Goal: Task Accomplishment & Management: Manage account settings

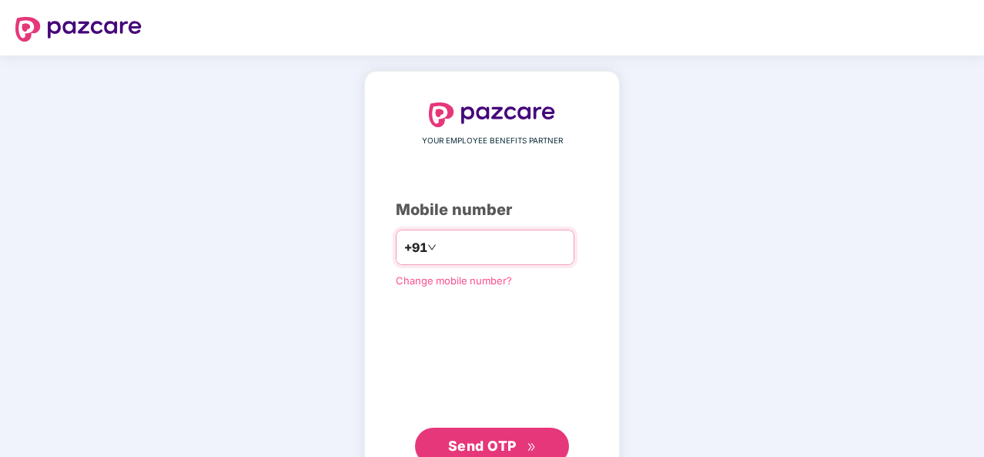
type input "**********"
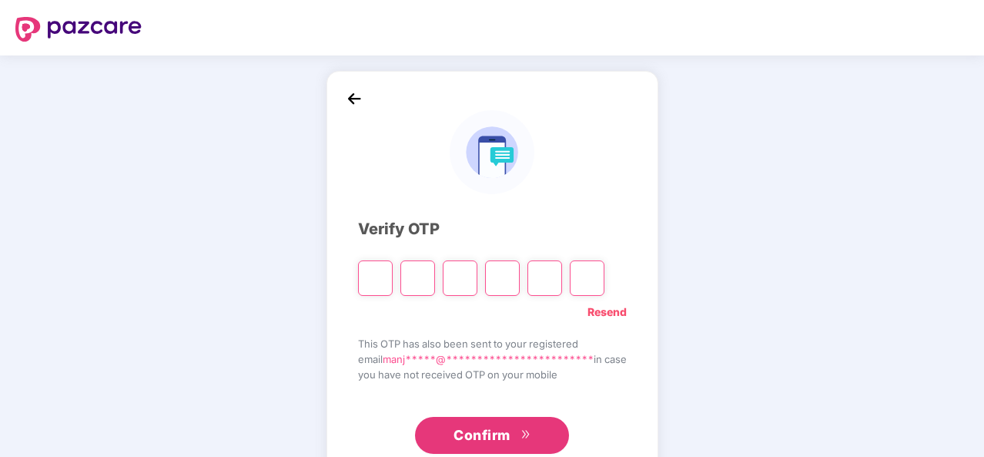
type input "*"
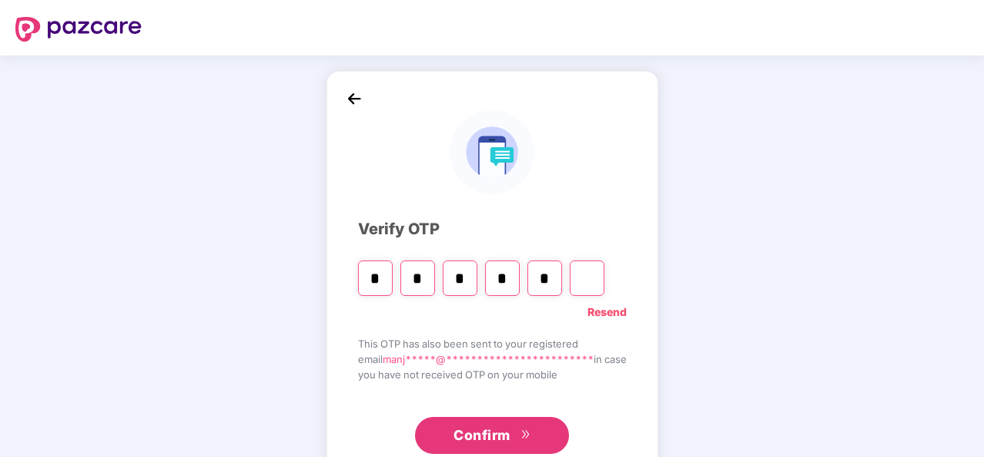
type input "*"
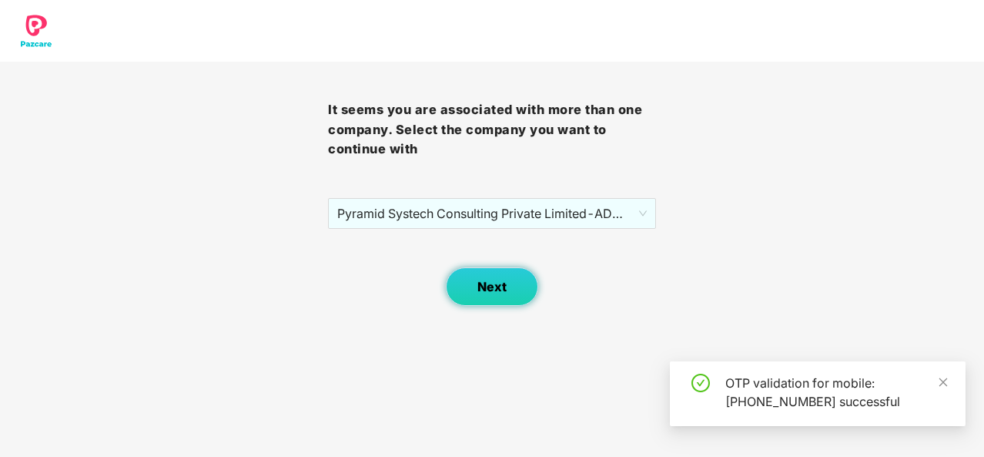
click at [499, 285] on span "Next" at bounding box center [491, 286] width 29 height 15
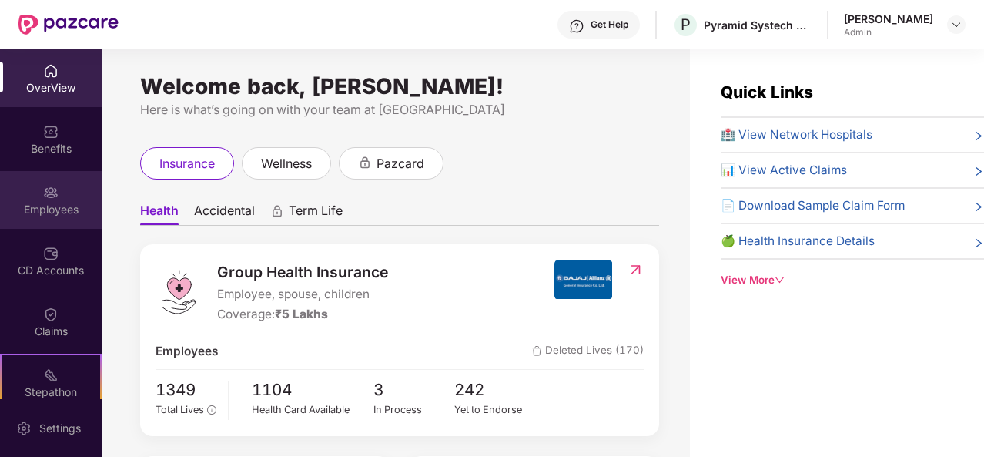
click at [57, 203] on div "Employees" at bounding box center [51, 209] width 102 height 15
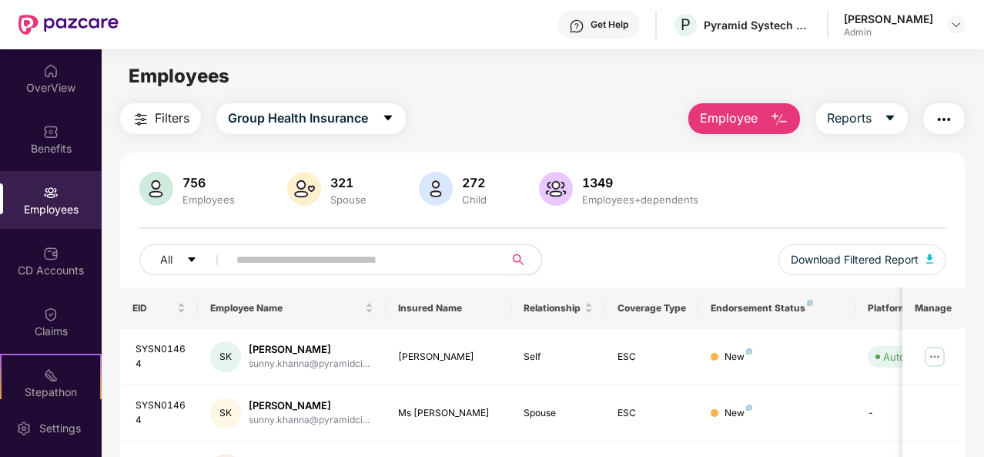
click at [268, 258] on input "text" at bounding box center [359, 259] width 247 height 23
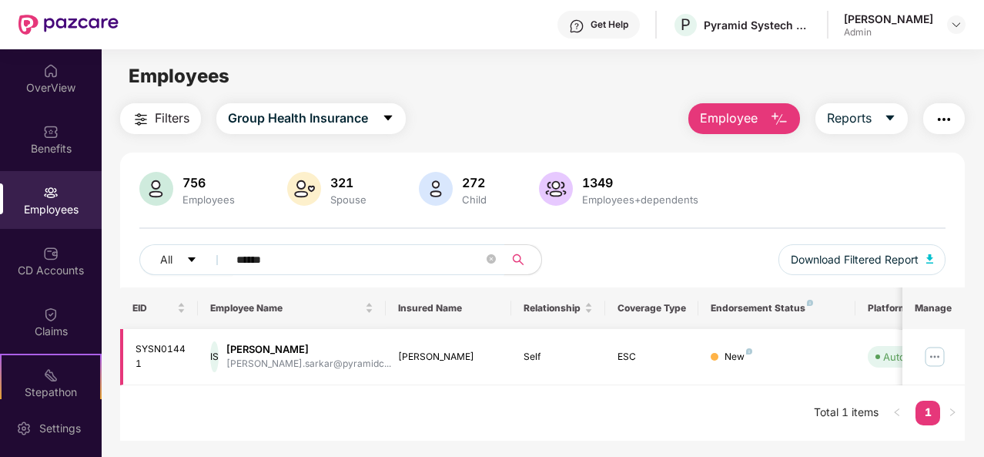
type input "******"
click at [939, 352] on img at bounding box center [934, 356] width 25 height 25
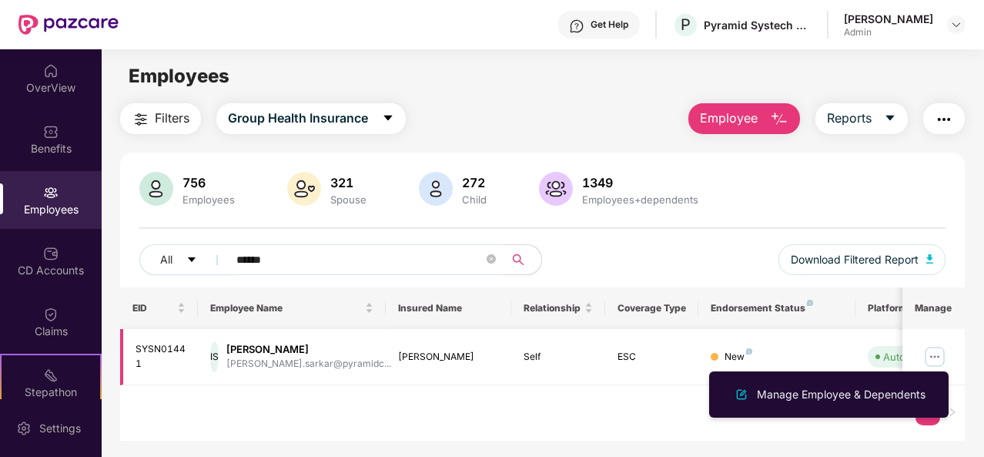
click at [939, 352] on img at bounding box center [934, 356] width 25 height 25
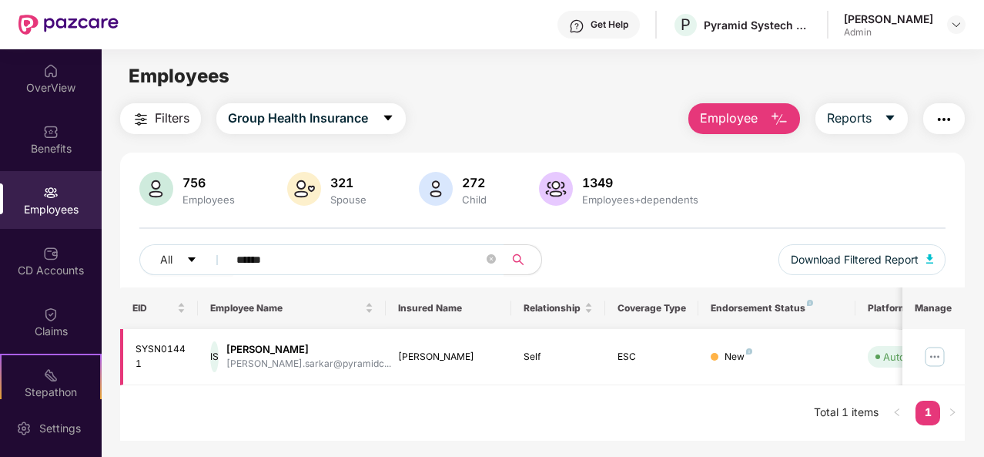
click at [932, 353] on img at bounding box center [934, 356] width 25 height 25
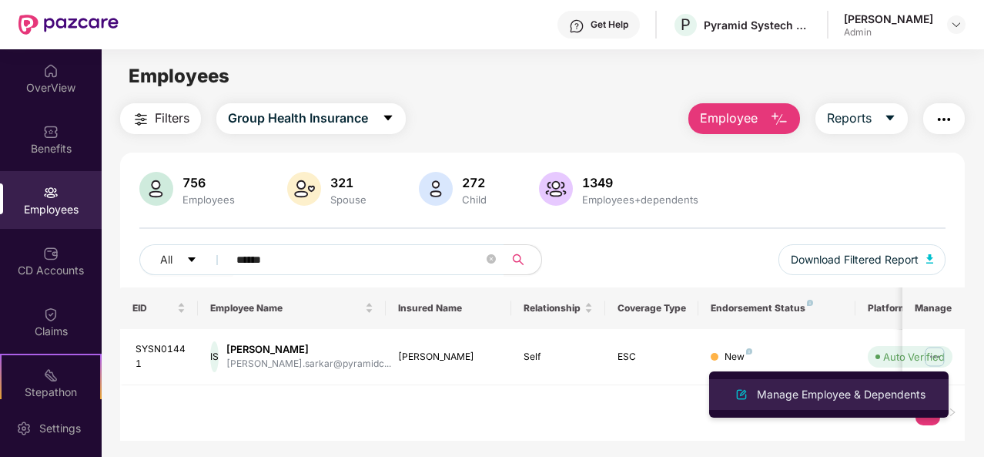
click at [775, 393] on div "Manage Employee & Dependents" at bounding box center [841, 394] width 175 height 17
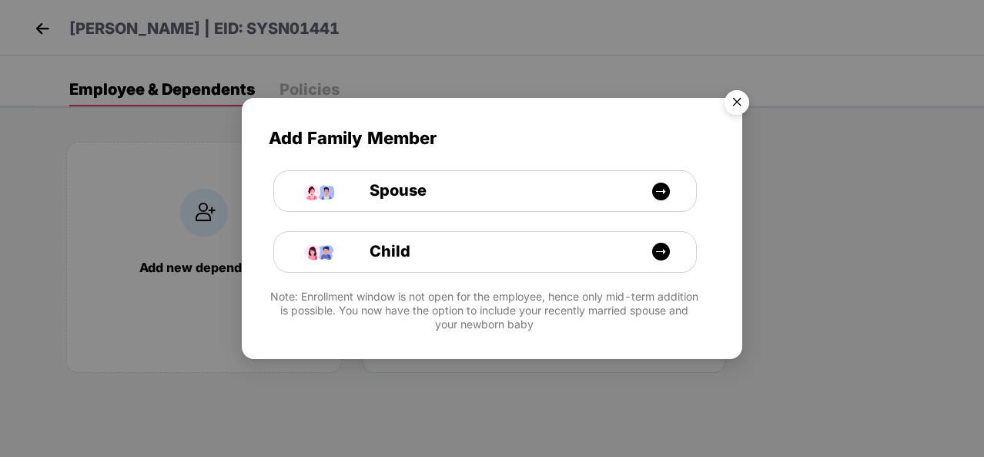
click at [742, 101] on img "Close" at bounding box center [736, 104] width 43 height 43
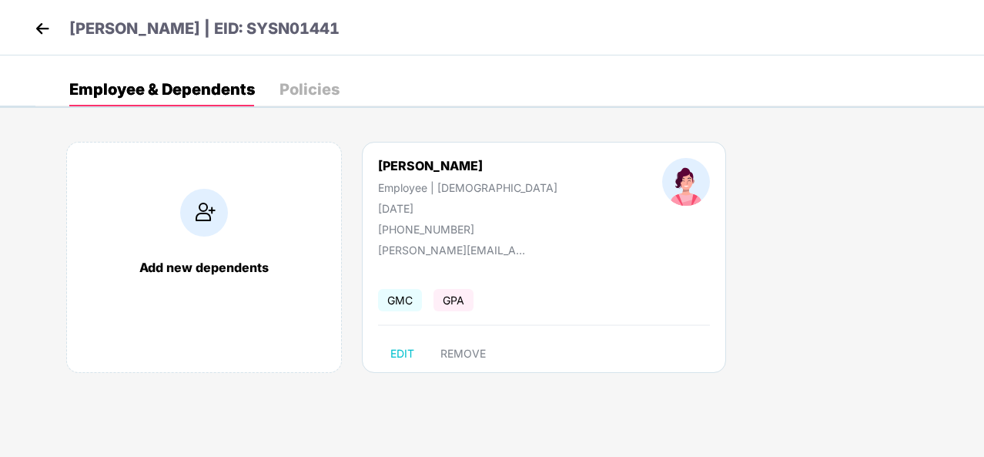
click at [303, 79] on div "Policies" at bounding box center [309, 89] width 60 height 34
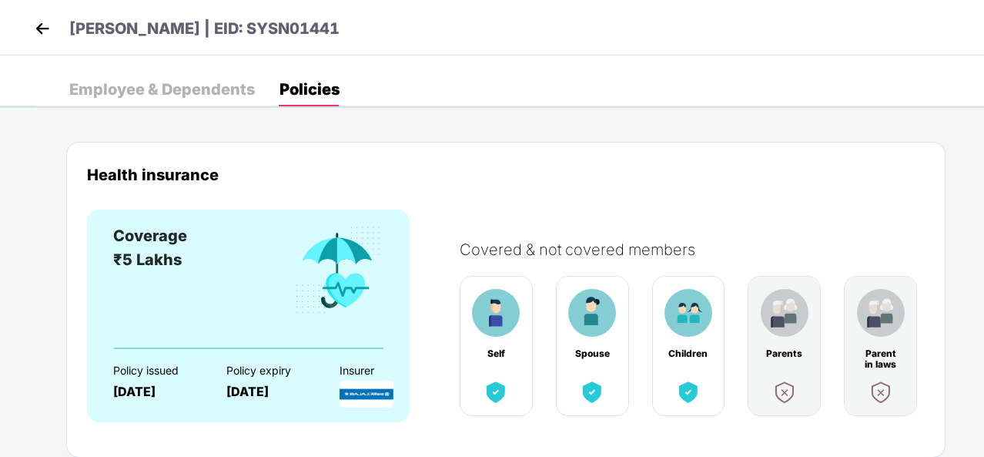
click at [199, 91] on div "Employee & Dependents" at bounding box center [162, 89] width 186 height 15
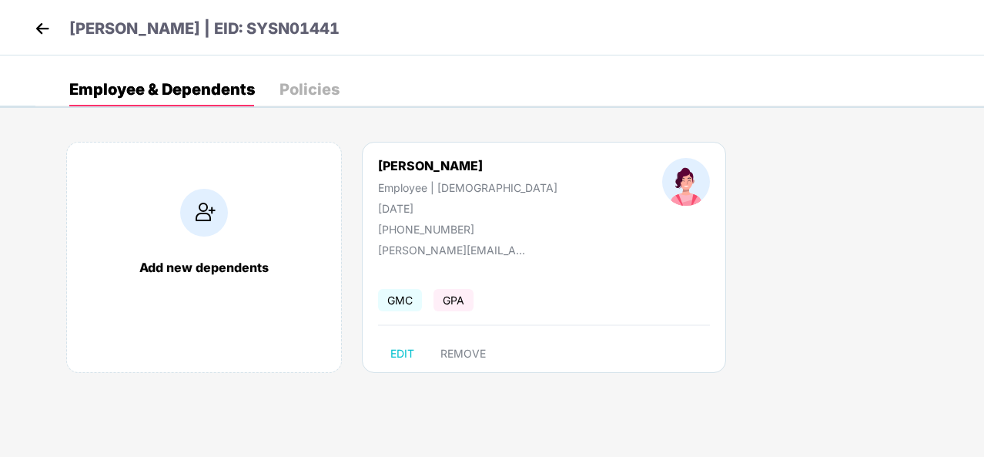
click at [38, 22] on img at bounding box center [42, 28] width 23 height 23
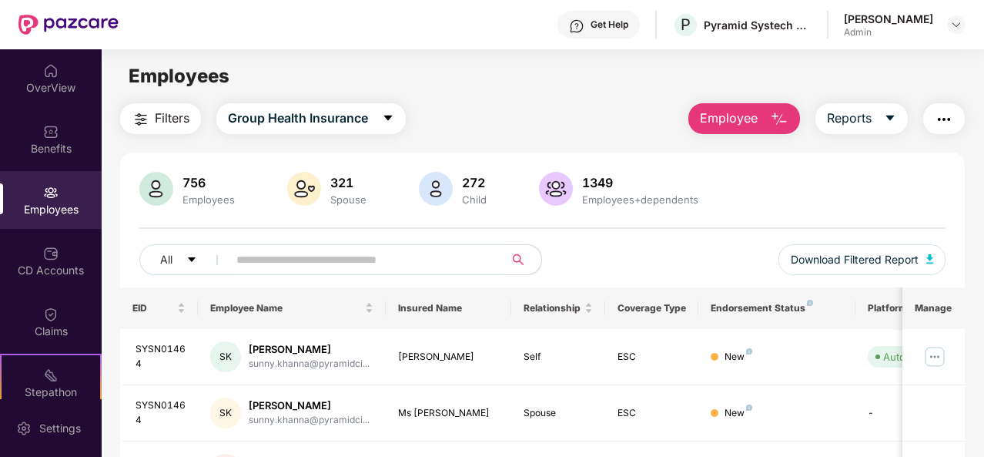
drag, startPoint x: 259, startPoint y: 256, endPoint x: 262, endPoint y: 246, distance: 10.5
click at [262, 246] on span at bounding box center [361, 259] width 286 height 31
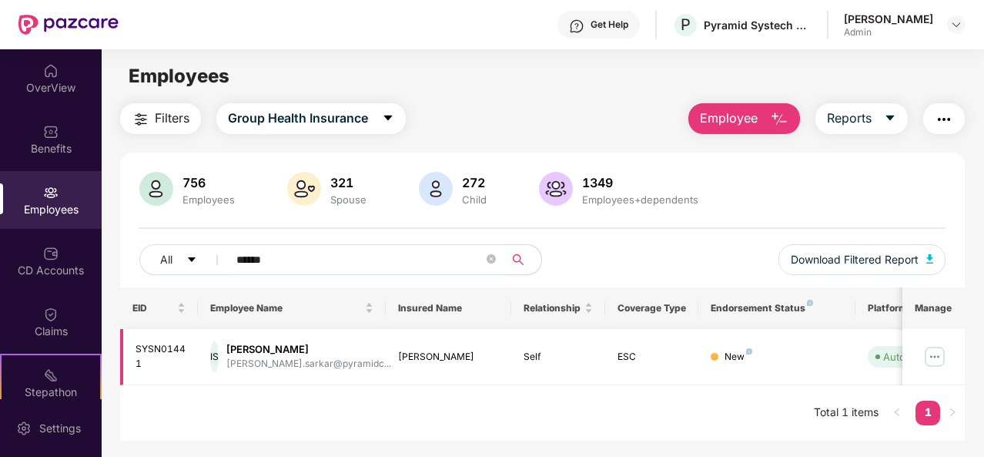
type input "******"
click at [935, 355] on img at bounding box center [934, 356] width 25 height 25
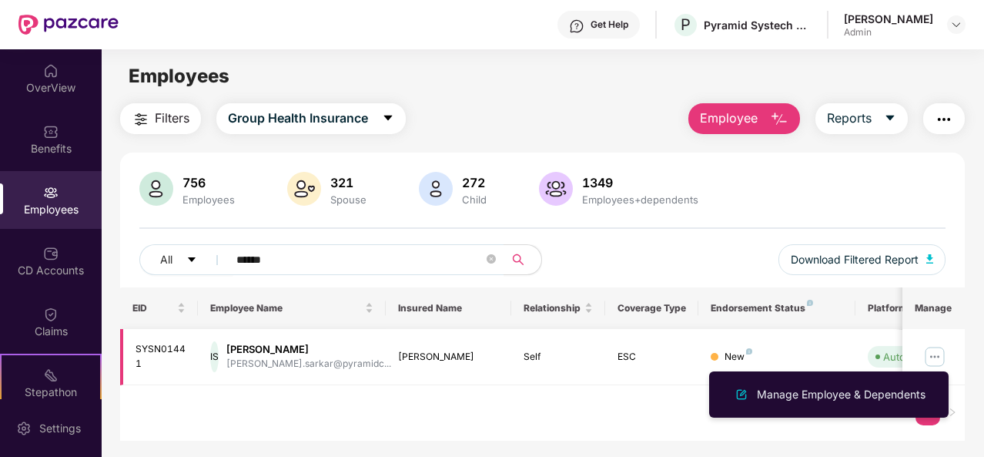
click at [283, 353] on div "[PERSON_NAME]" at bounding box center [308, 349] width 165 height 15
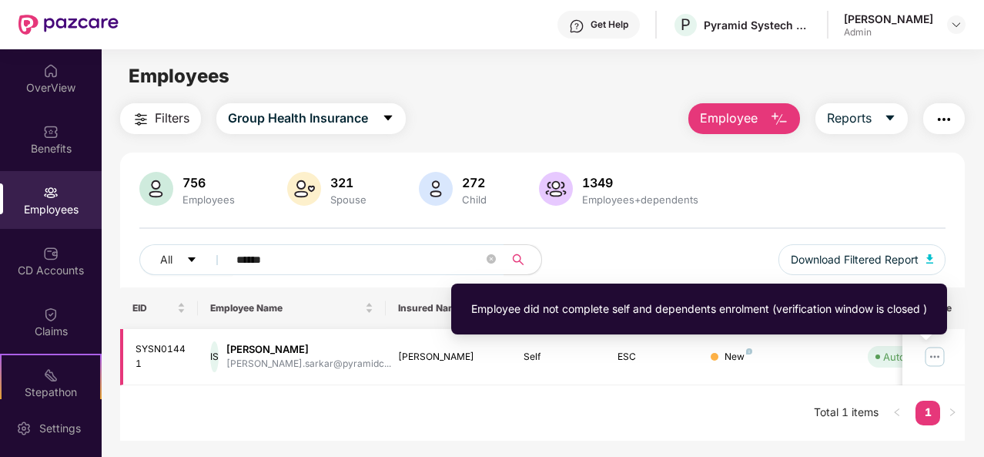
click at [887, 355] on div "Auto Verified" at bounding box center [914, 356] width 62 height 15
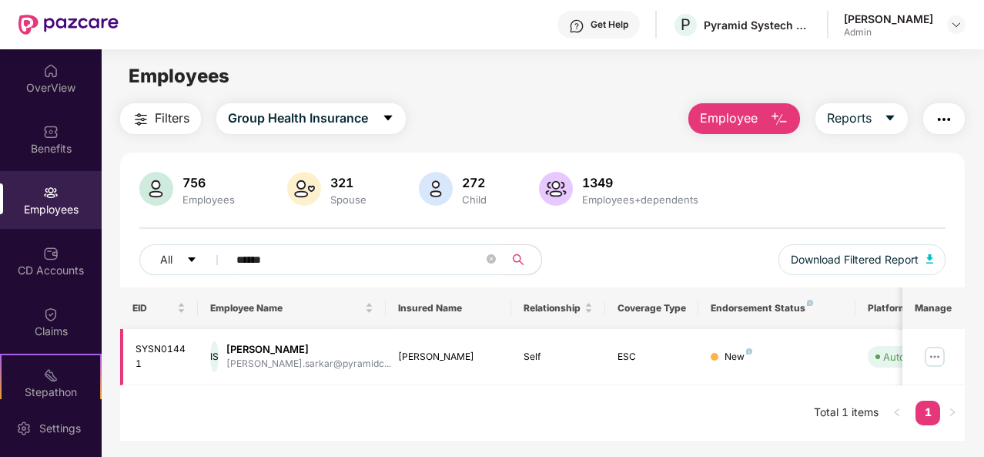
click at [932, 355] on img at bounding box center [934, 356] width 25 height 25
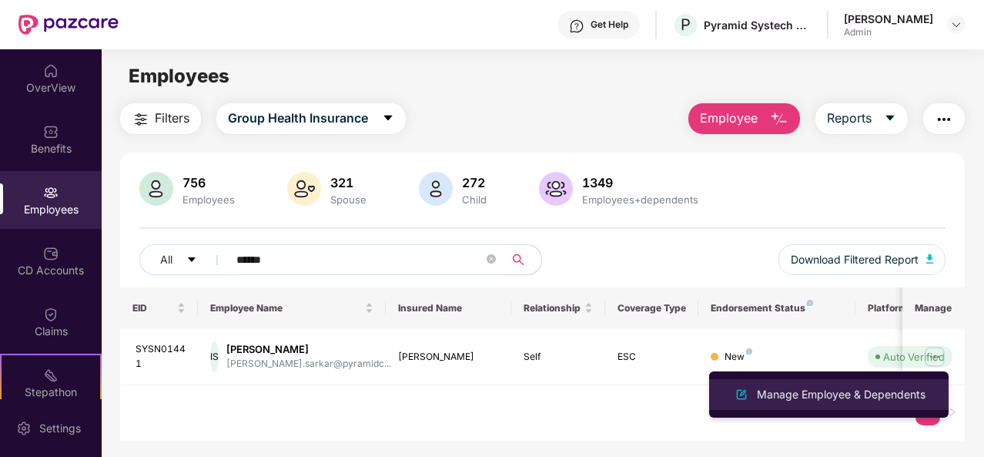
click at [882, 390] on div "Manage Employee & Dependents" at bounding box center [841, 394] width 175 height 17
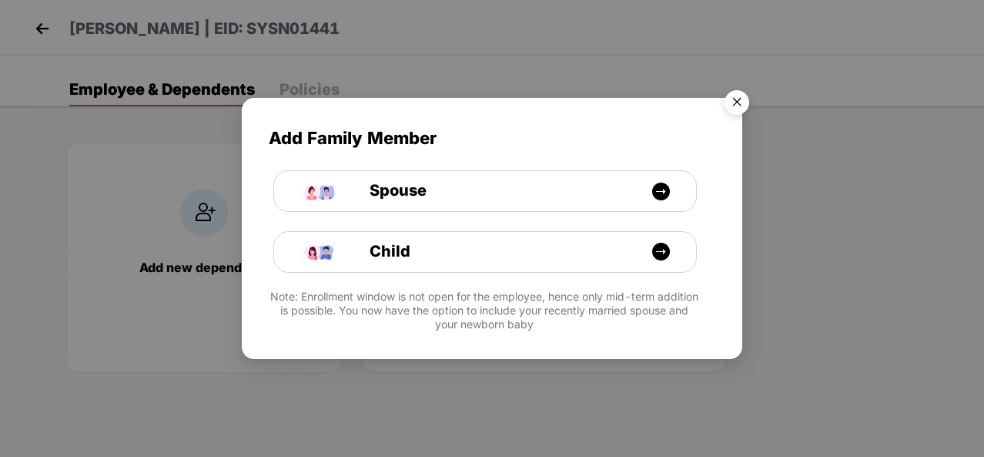
click at [744, 98] on img "Close" at bounding box center [736, 104] width 43 height 43
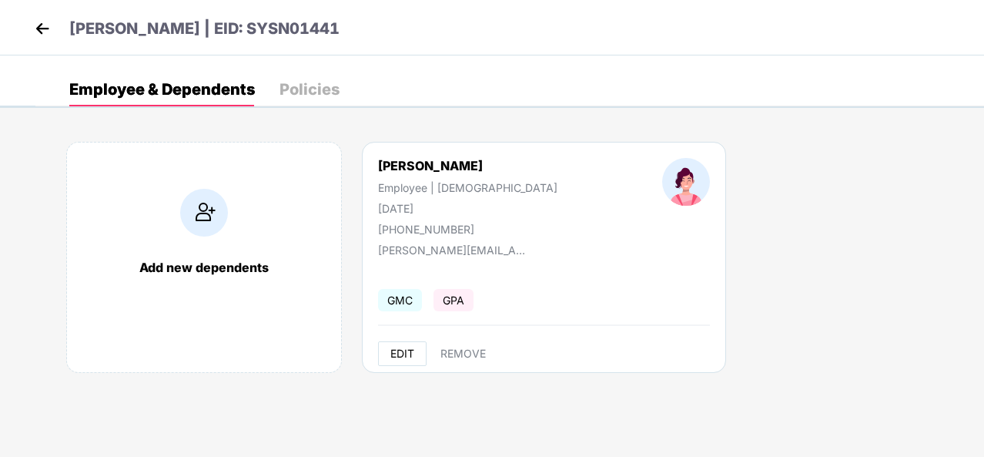
click at [403, 355] on span "EDIT" at bounding box center [402, 353] width 24 height 12
select select "******"
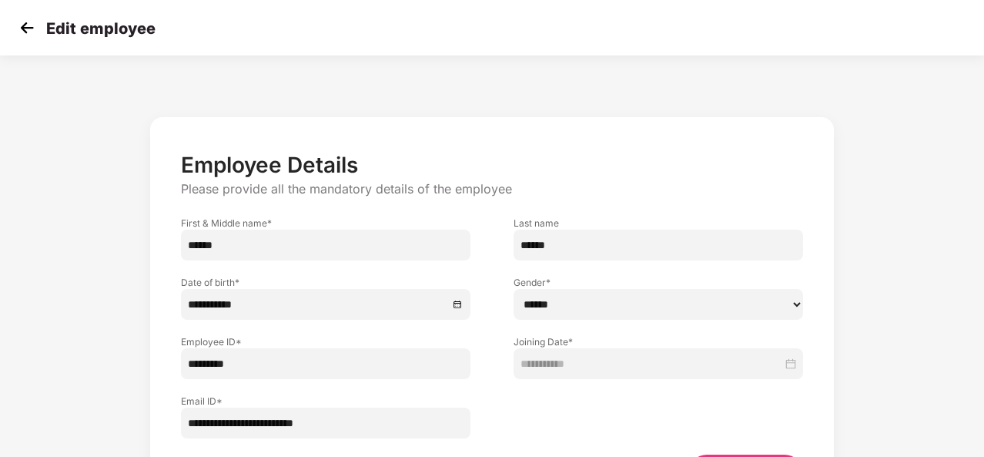
click at [403, 355] on input "*********" at bounding box center [325, 363] width 289 height 31
click at [930, 273] on div "**********" at bounding box center [492, 311] width 984 height 497
click at [23, 31] on img at bounding box center [26, 27] width 23 height 23
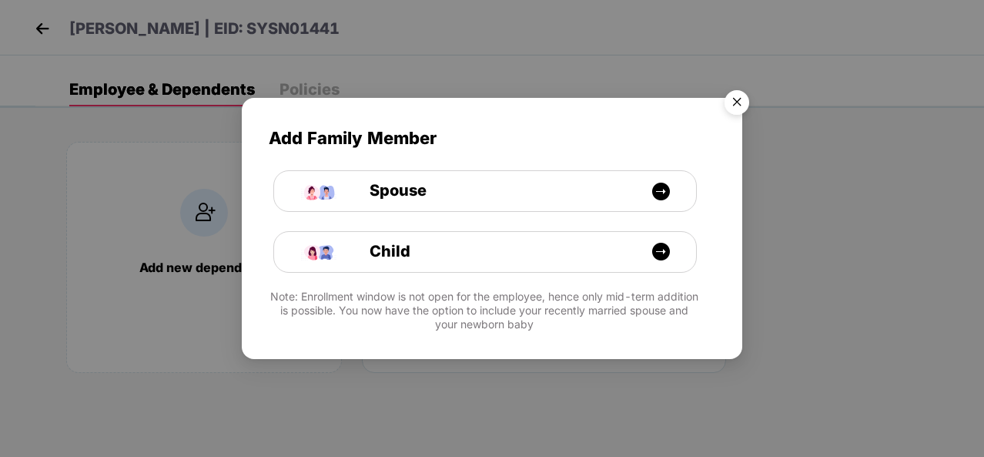
click at [741, 102] on img "Close" at bounding box center [736, 104] width 43 height 43
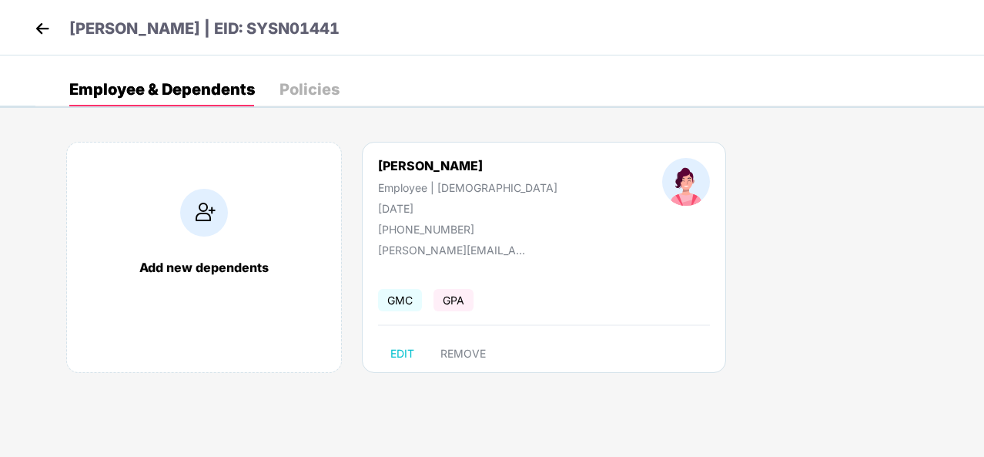
click at [42, 34] on img at bounding box center [42, 28] width 23 height 23
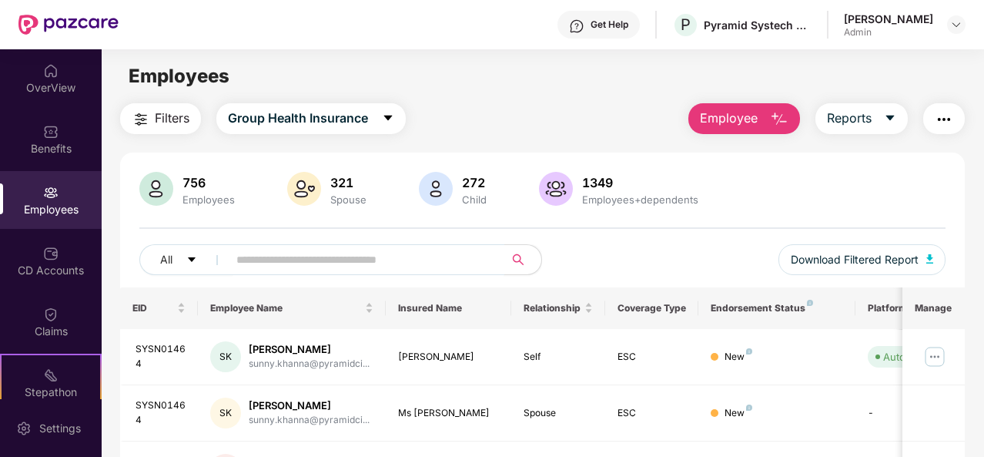
click at [256, 248] on input "text" at bounding box center [359, 259] width 247 height 23
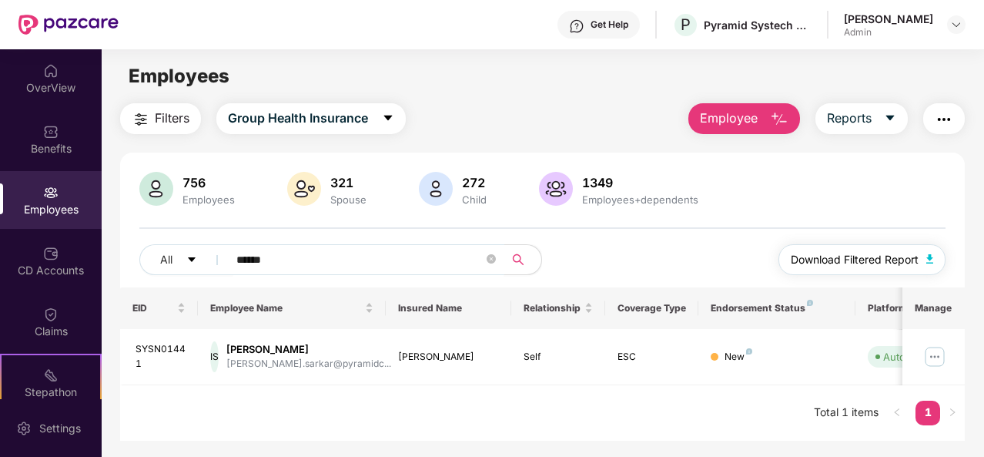
type input "******"
click at [852, 263] on span "Download Filtered Report" at bounding box center [855, 259] width 128 height 17
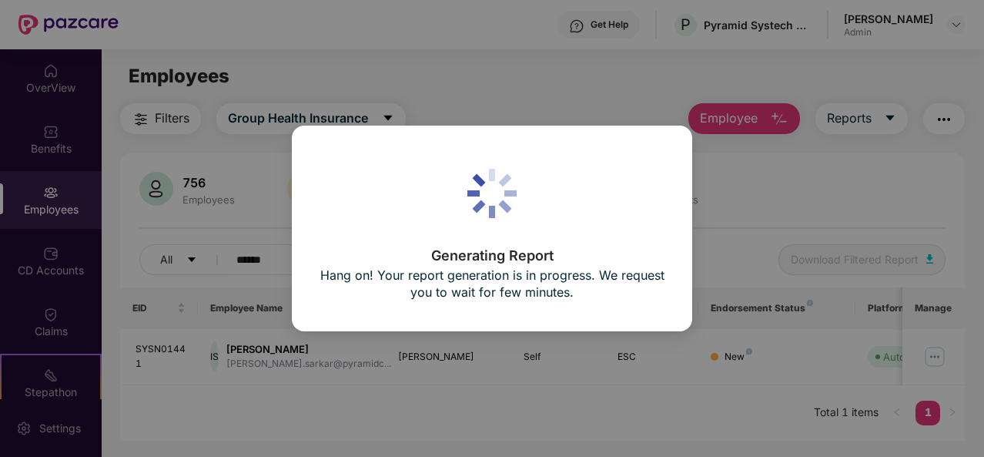
click at [852, 263] on div "Generating Report Hang on! Your report generation is in progress. We request yo…" at bounding box center [492, 228] width 984 height 457
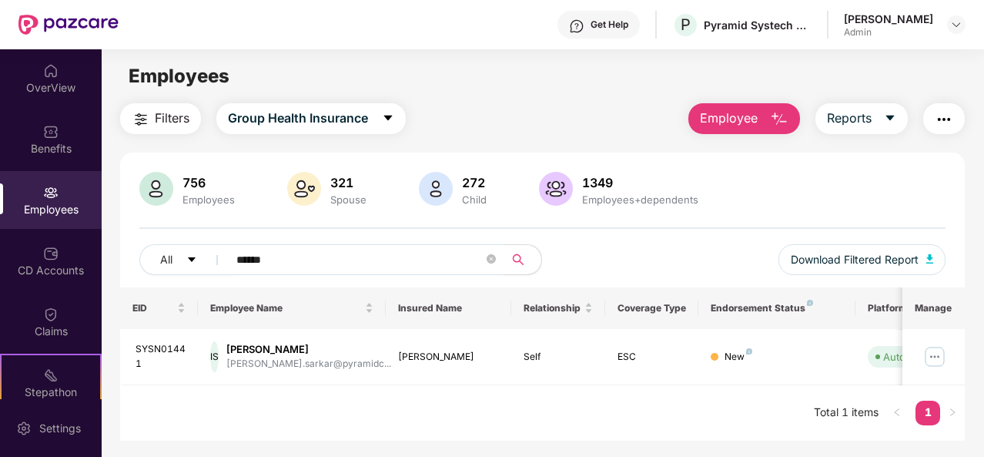
click at [942, 118] on img "button" at bounding box center [944, 119] width 18 height 18
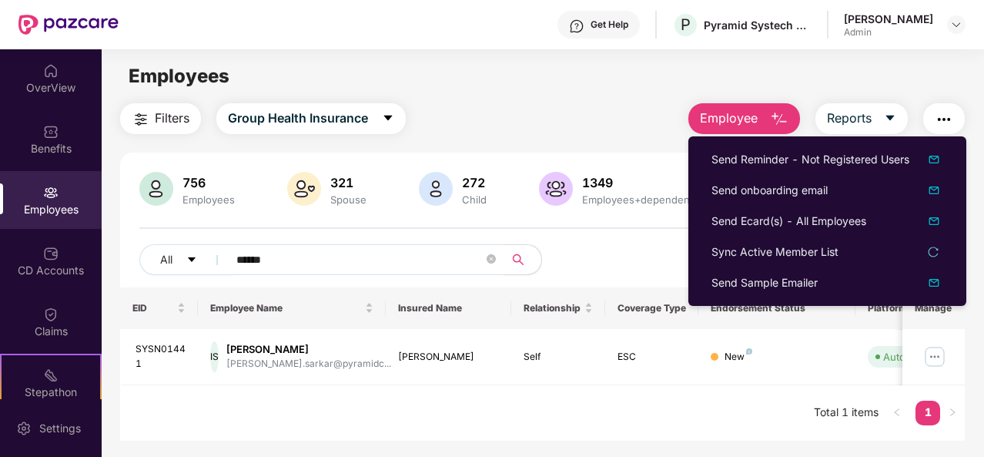
click at [621, 86] on div "Employees" at bounding box center [543, 76] width 882 height 29
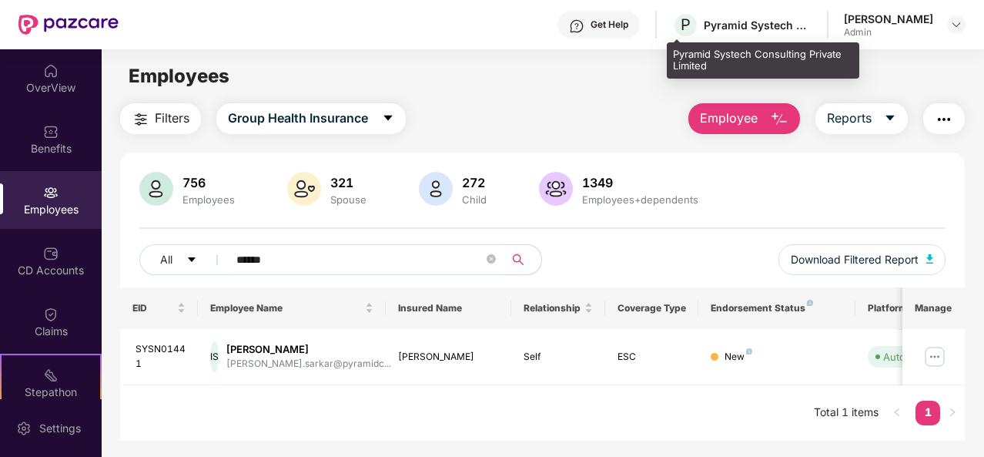
click at [762, 18] on div "Pyramid Systech Consulting Private Limited" at bounding box center [758, 25] width 108 height 15
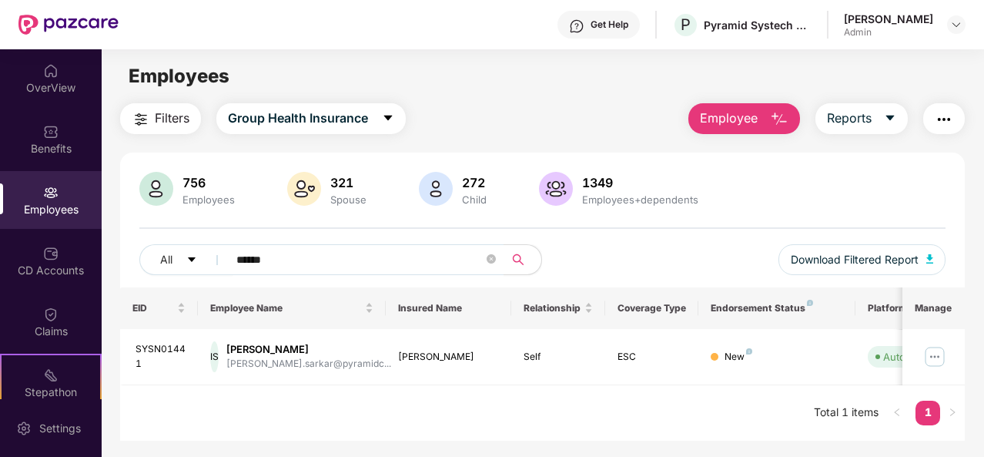
click at [873, 20] on div "[PERSON_NAME]" at bounding box center [888, 19] width 89 height 15
click at [953, 30] on img at bounding box center [956, 24] width 12 height 12
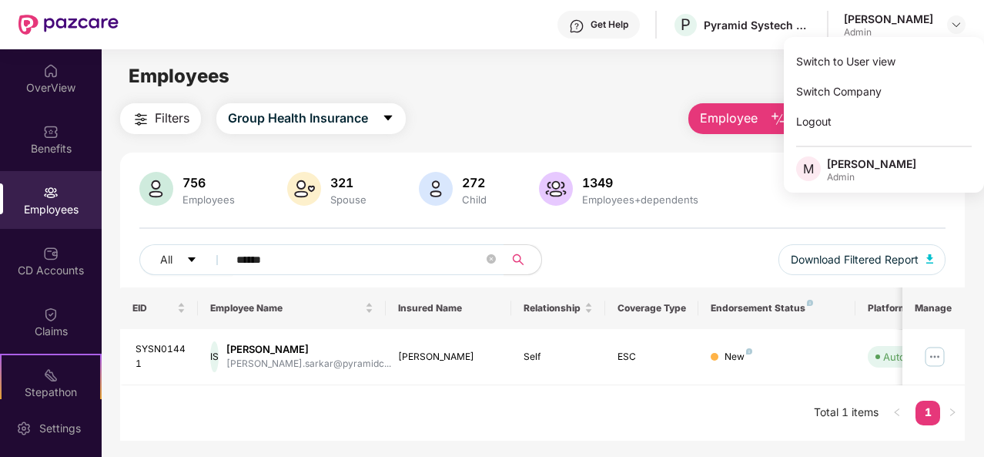
click at [514, 105] on div "Filters Group Health Insurance Employee Reports" at bounding box center [542, 118] width 845 height 31
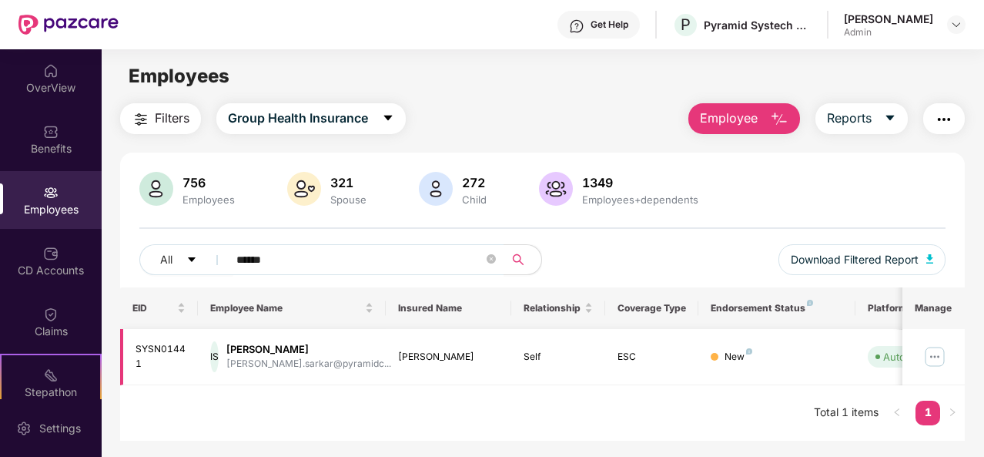
click at [939, 353] on img at bounding box center [934, 356] width 25 height 25
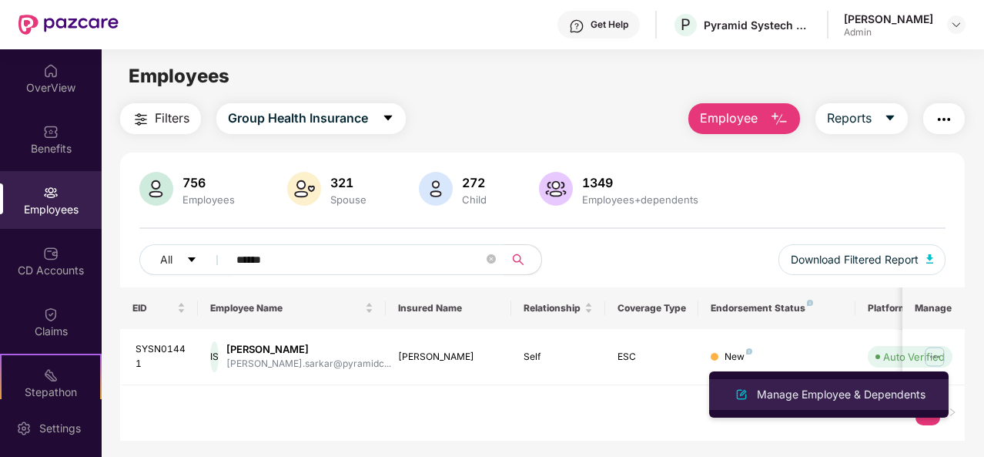
click at [801, 393] on div "Manage Employee & Dependents" at bounding box center [841, 394] width 175 height 17
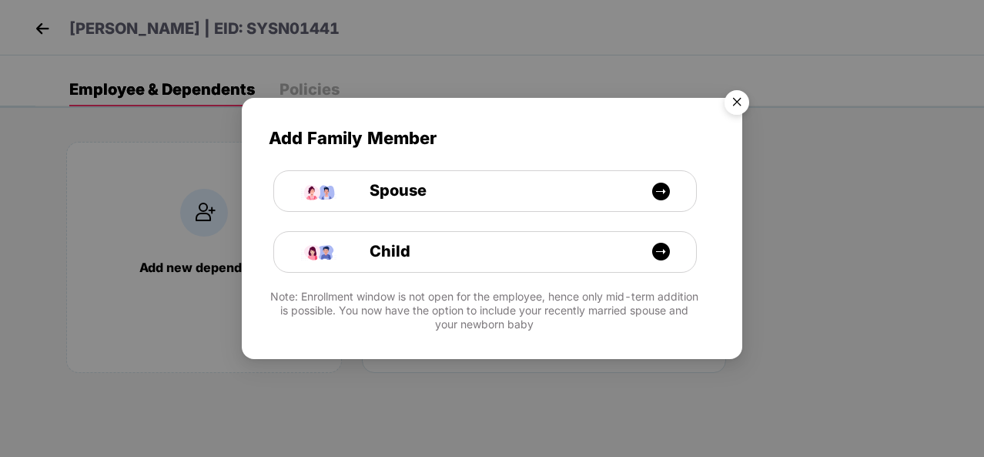
click at [734, 96] on img "Close" at bounding box center [736, 104] width 43 height 43
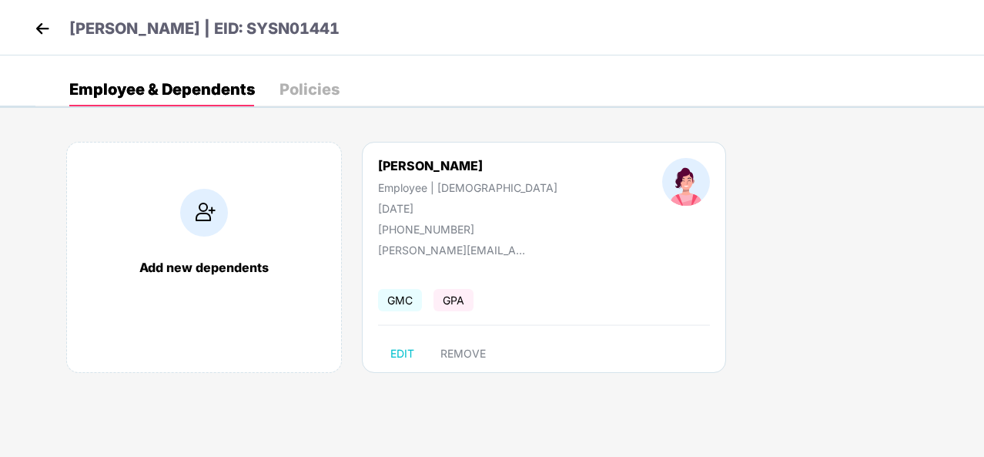
click at [407, 306] on span "GMC" at bounding box center [400, 300] width 44 height 22
click at [300, 90] on div "Policies" at bounding box center [309, 89] width 60 height 15
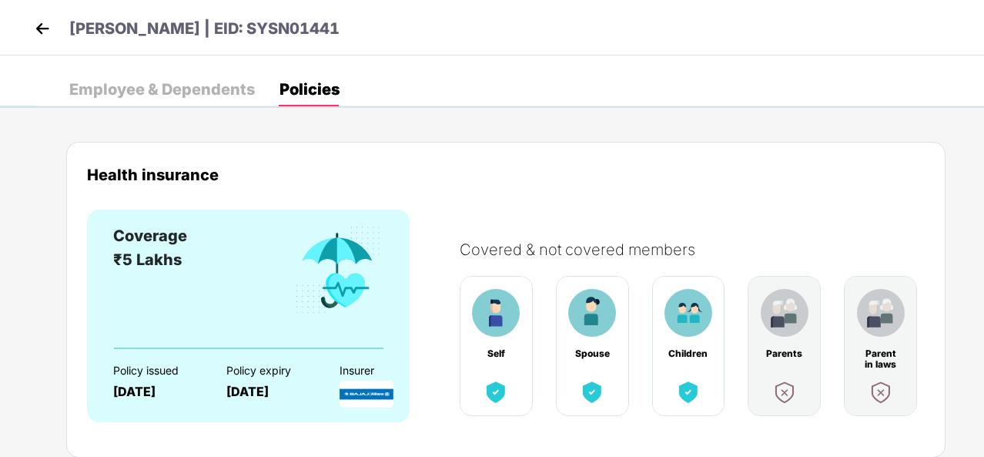
drag, startPoint x: 979, startPoint y: 219, endPoint x: 985, endPoint y: 239, distance: 20.7
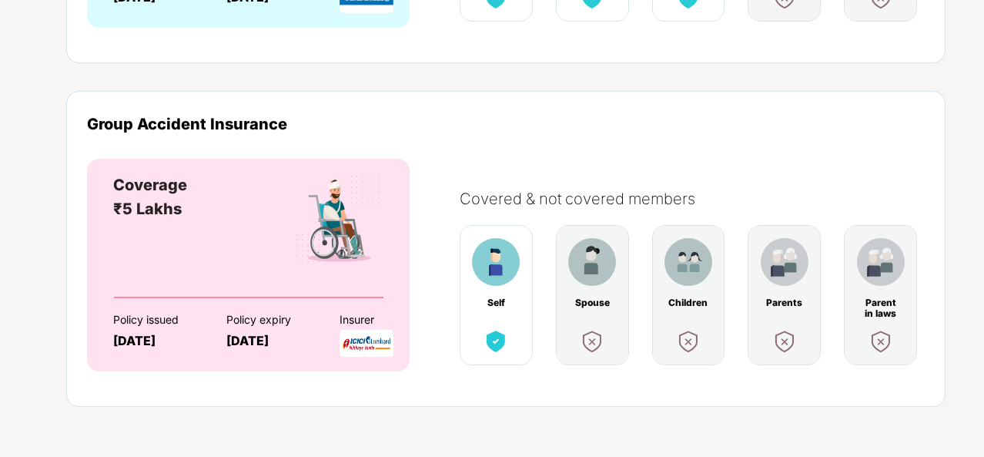
click at [979, 127] on div "Health insurance Coverage ₹5 Lakhs Policy issued [DATE] Policy expiry [DATE] In…" at bounding box center [509, 90] width 949 height 733
click at [380, 127] on div "Group Accident Insurance" at bounding box center [506, 124] width 838 height 18
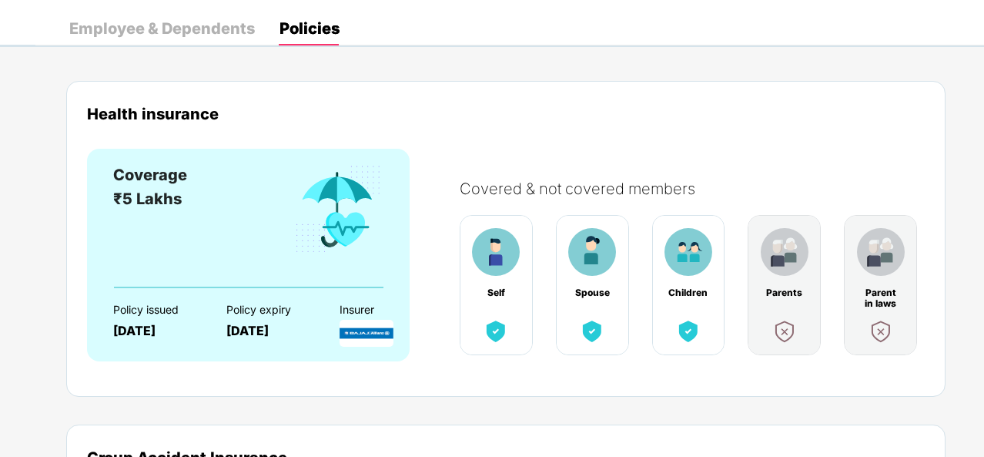
scroll to position [0, 0]
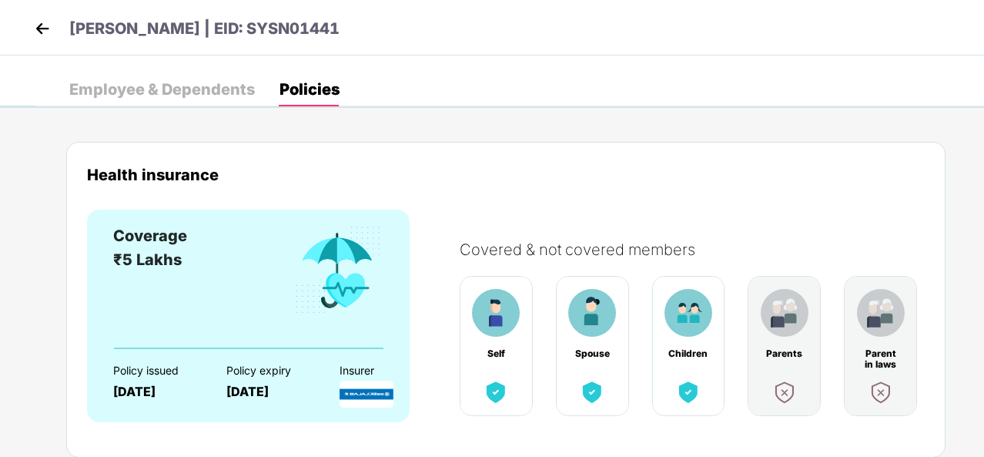
click at [38, 25] on img at bounding box center [42, 28] width 23 height 23
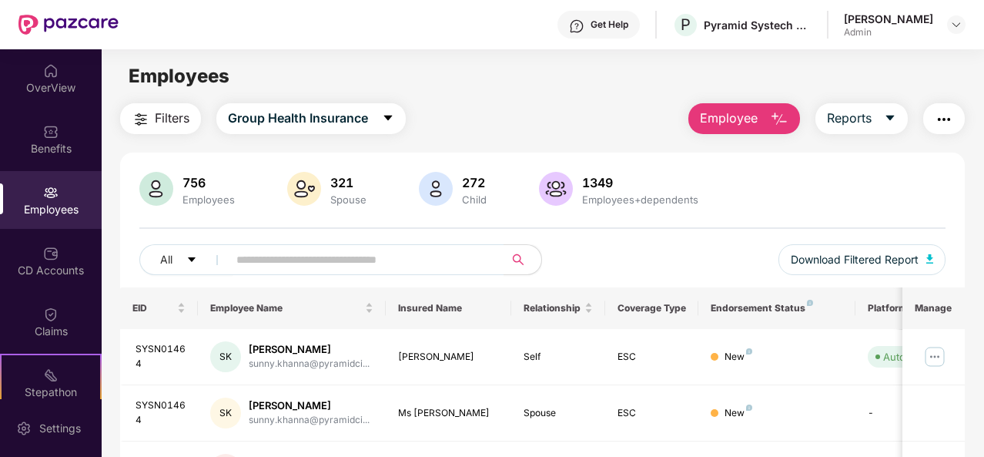
click at [888, 199] on div "756 Employees 321 Spouse 272 Child 1349 Employees+dependents" at bounding box center [542, 190] width 806 height 37
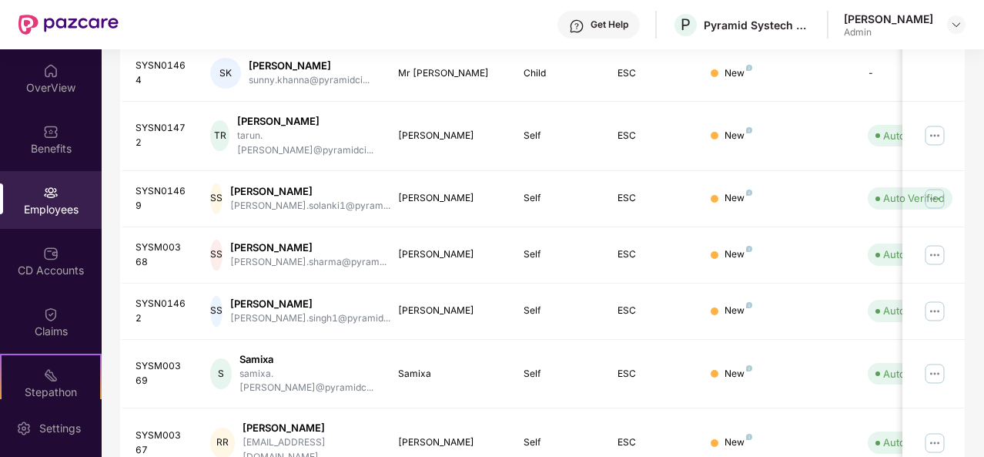
scroll to position [486, 0]
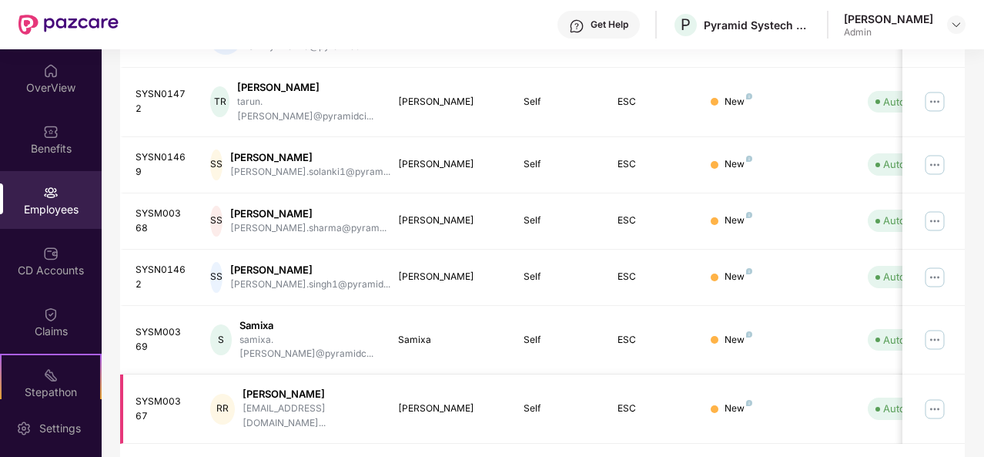
click at [939, 397] on img at bounding box center [934, 409] width 25 height 25
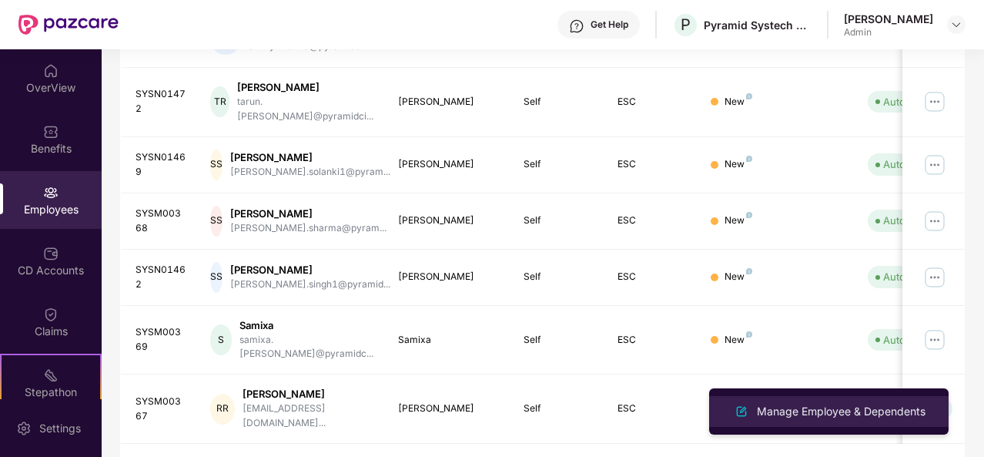
click at [860, 404] on div "Manage Employee & Dependents" at bounding box center [841, 411] width 175 height 17
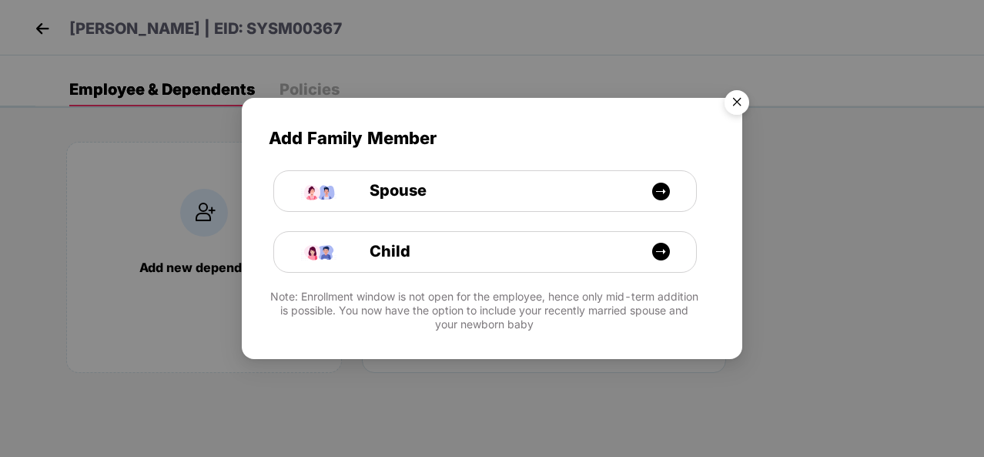
click at [742, 112] on img "Close" at bounding box center [736, 104] width 43 height 43
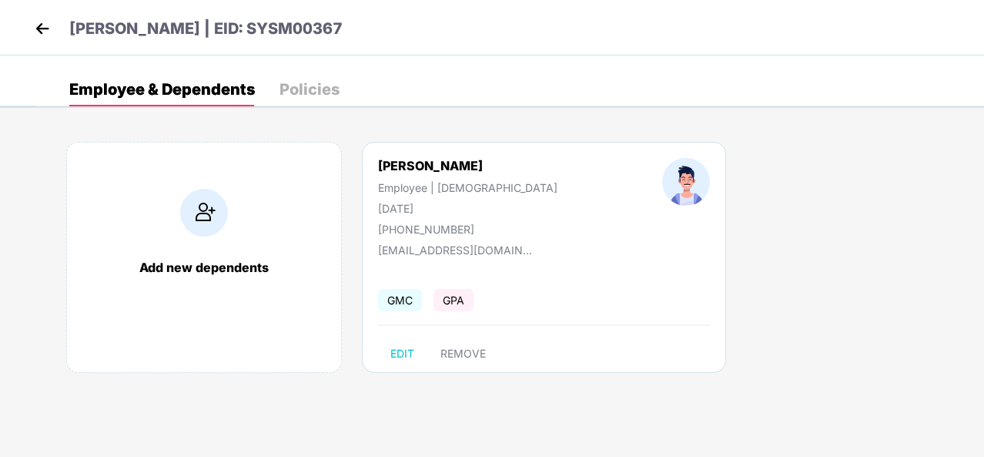
click at [42, 25] on img at bounding box center [42, 28] width 23 height 23
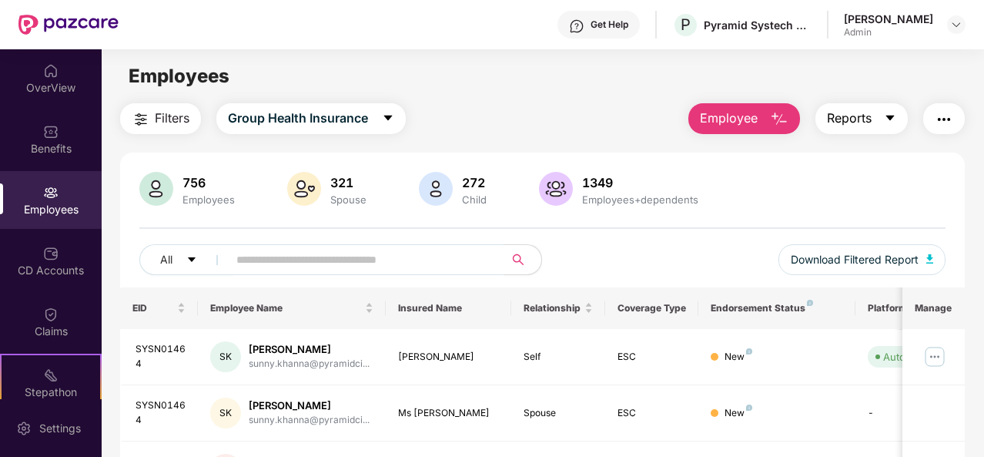
click at [888, 112] on icon "caret-down" at bounding box center [890, 118] width 12 height 12
click at [943, 117] on img "button" at bounding box center [944, 119] width 18 height 18
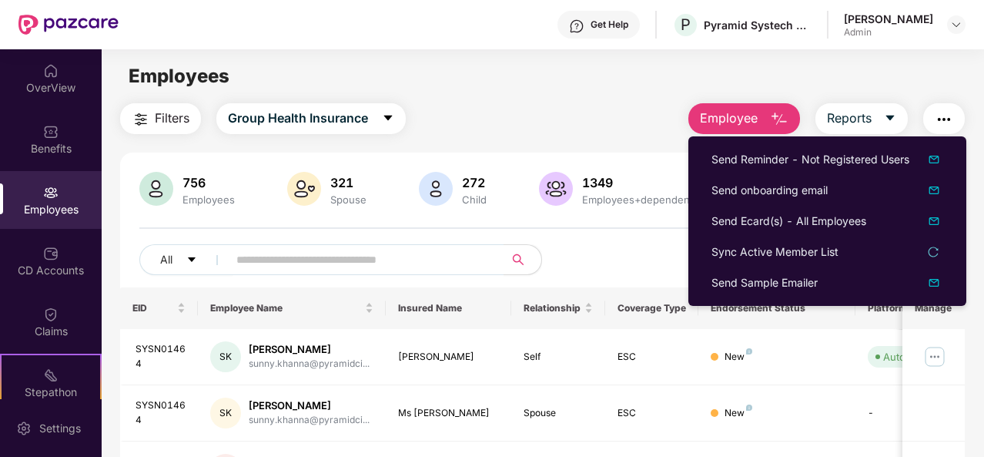
click at [594, 89] on div "Employees" at bounding box center [543, 76] width 882 height 29
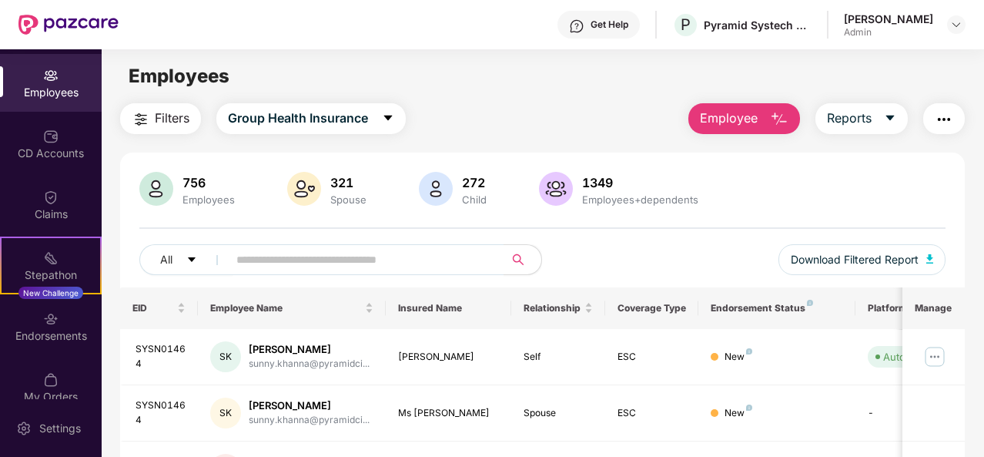
scroll to position [136, 0]
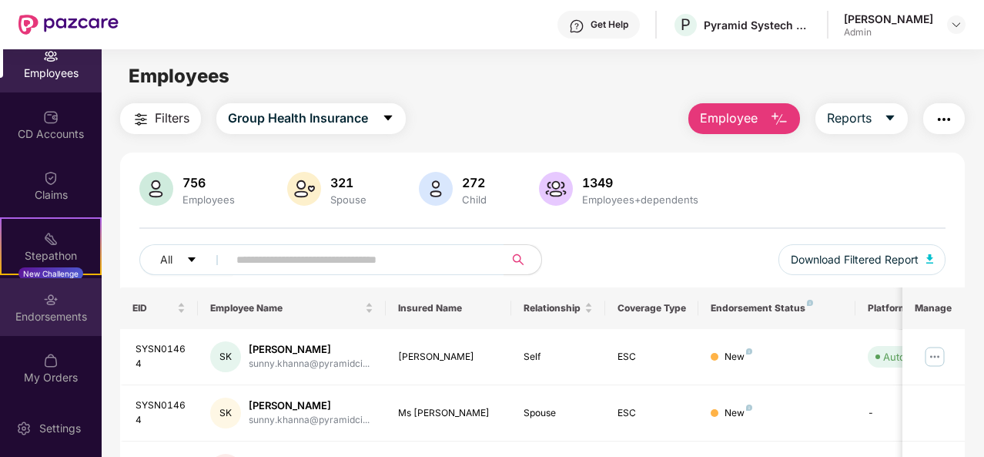
click at [49, 307] on div "Endorsements" at bounding box center [51, 307] width 102 height 58
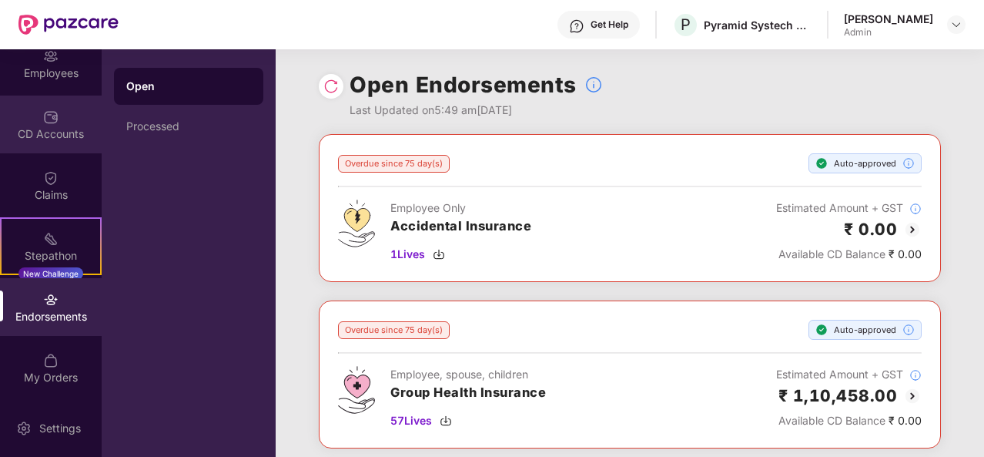
click at [55, 115] on img at bounding box center [50, 116] width 15 height 15
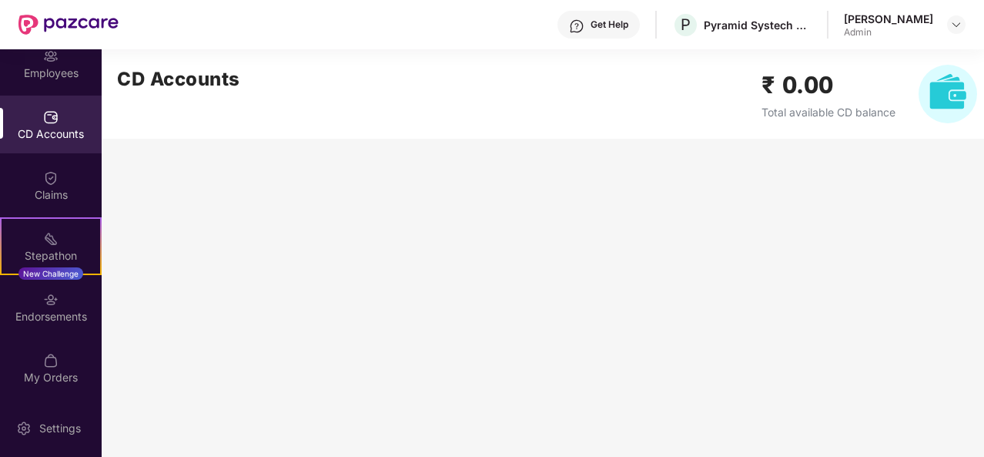
click at [55, 115] on img at bounding box center [50, 116] width 15 height 15
click at [44, 187] on div "Claims" at bounding box center [51, 194] width 102 height 15
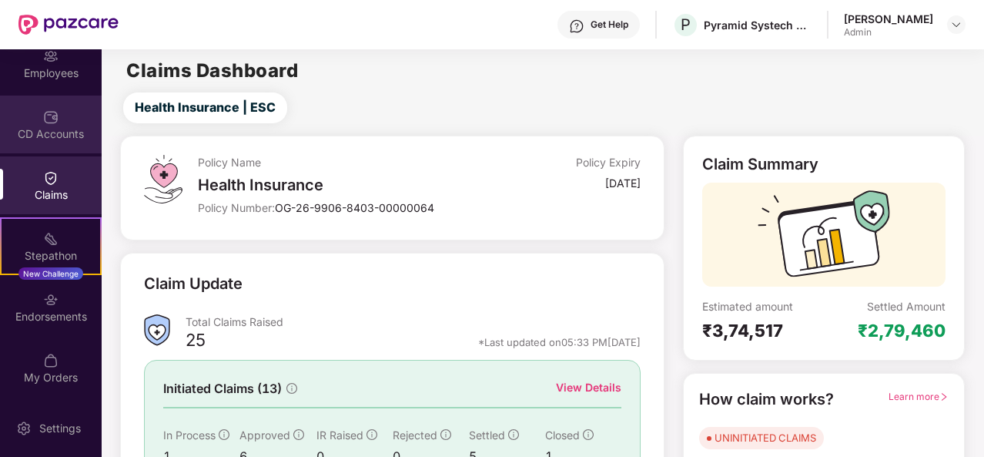
click at [52, 126] on div "CD Accounts" at bounding box center [51, 133] width 102 height 15
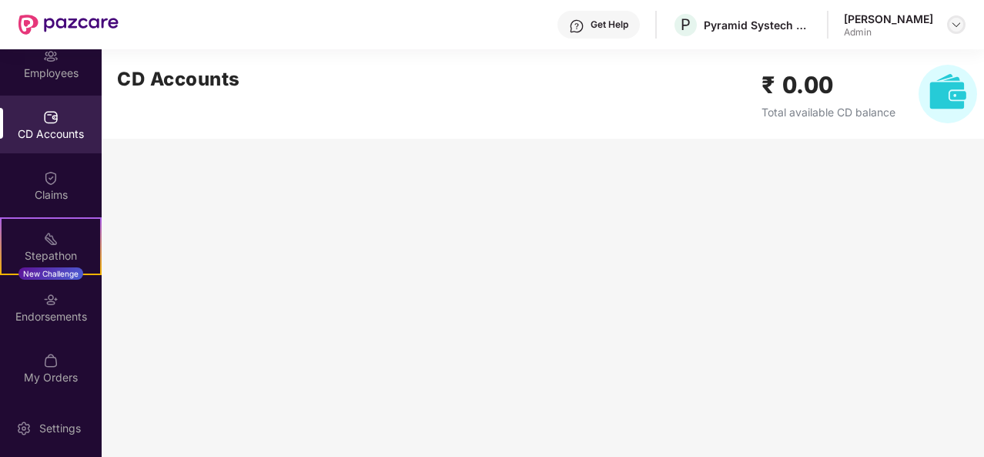
click at [955, 19] on img at bounding box center [956, 24] width 12 height 12
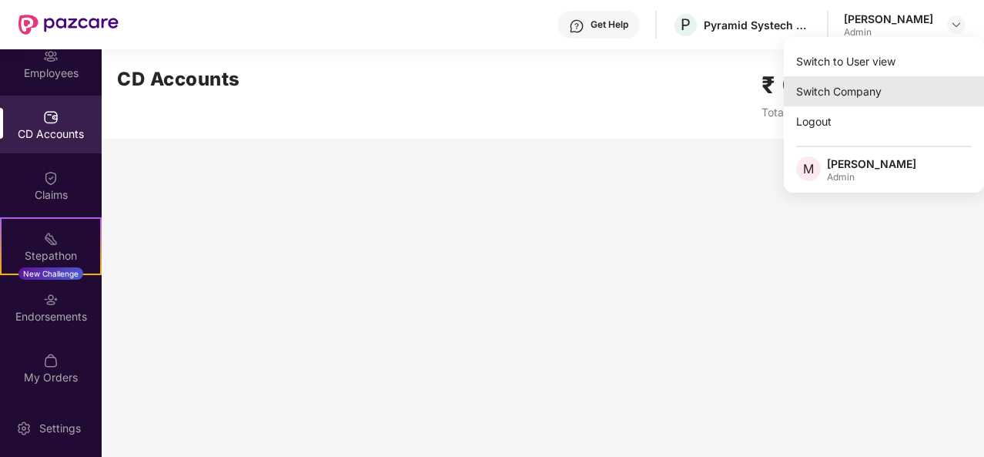
click at [822, 95] on div "Switch Company" at bounding box center [884, 91] width 200 height 30
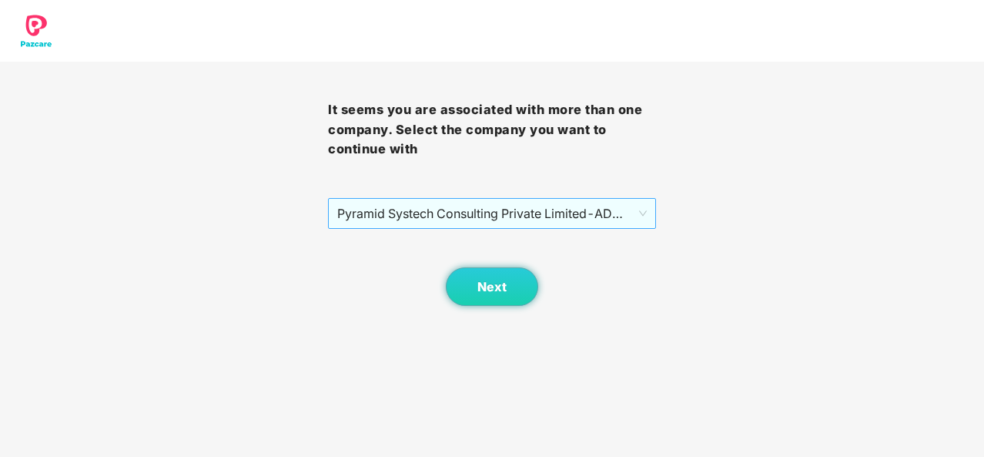
click at [487, 215] on span "Pyramid Systech Consulting Private Limited - ADMIN100 - ADMIN" at bounding box center [492, 213] width 310 height 29
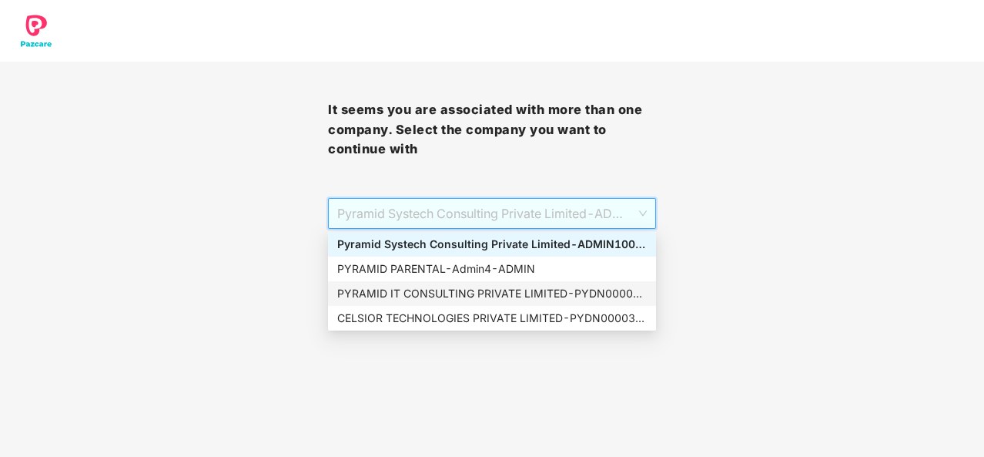
click at [492, 290] on div "PYRAMID IT CONSULTING PRIVATE LIMITED - PYDN00003 - ADMIN" at bounding box center [492, 293] width 310 height 17
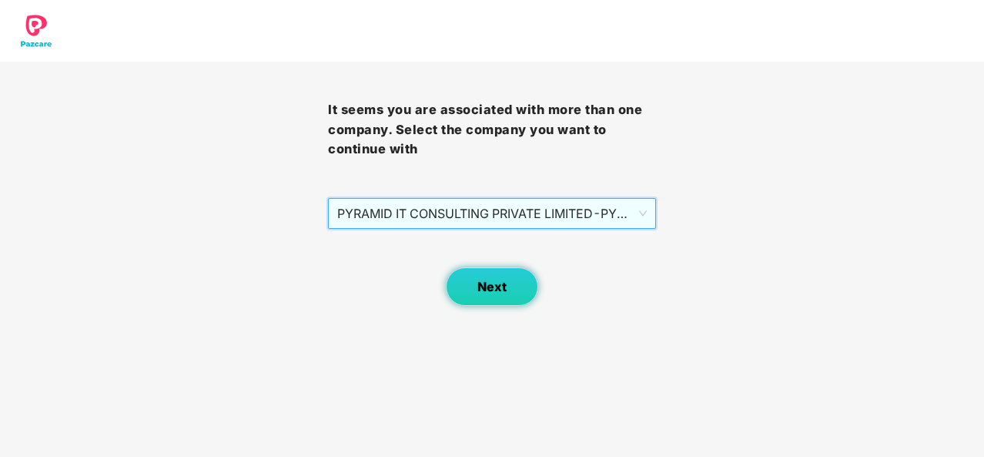
click at [492, 290] on span "Next" at bounding box center [491, 286] width 29 height 15
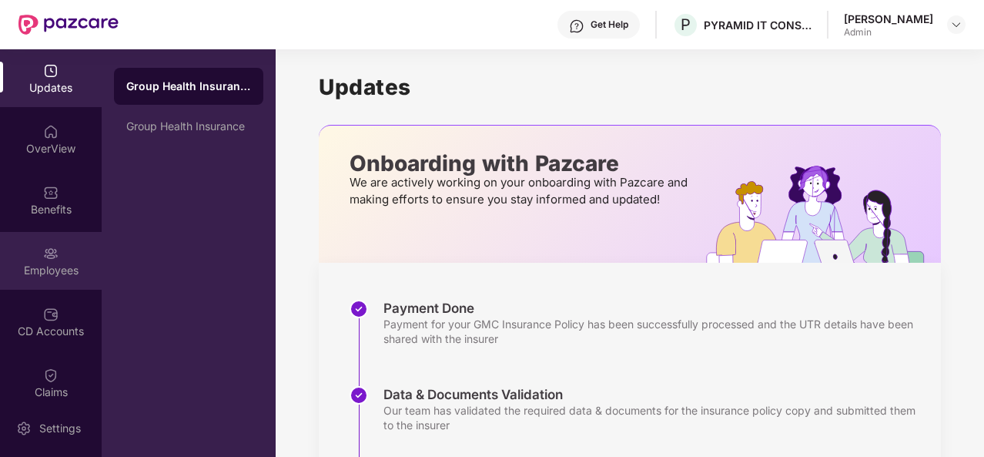
click at [50, 279] on div "Employees" at bounding box center [51, 261] width 102 height 58
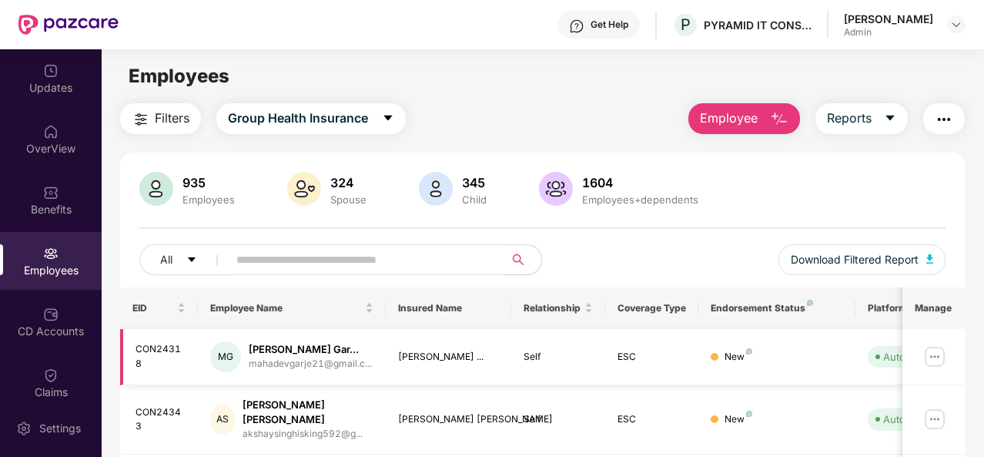
click at [932, 361] on img at bounding box center [934, 356] width 25 height 25
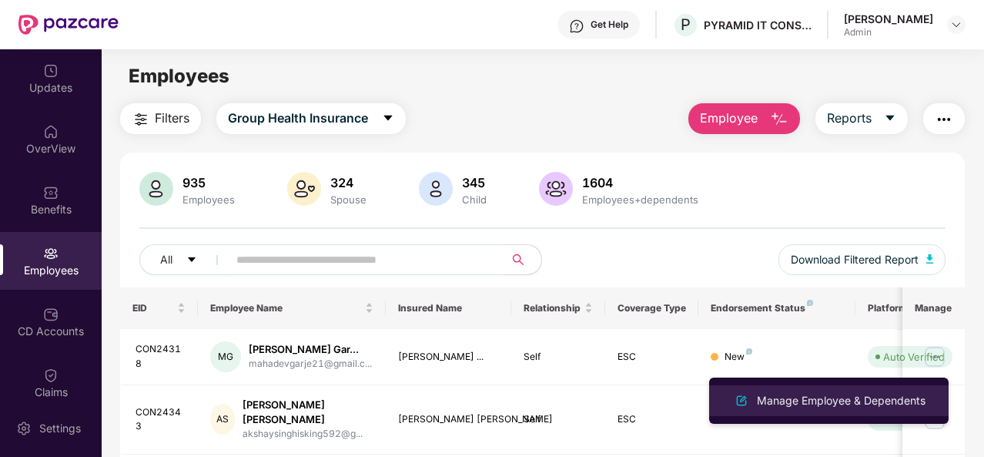
click at [885, 399] on div "Manage Employee & Dependents" at bounding box center [841, 400] width 175 height 17
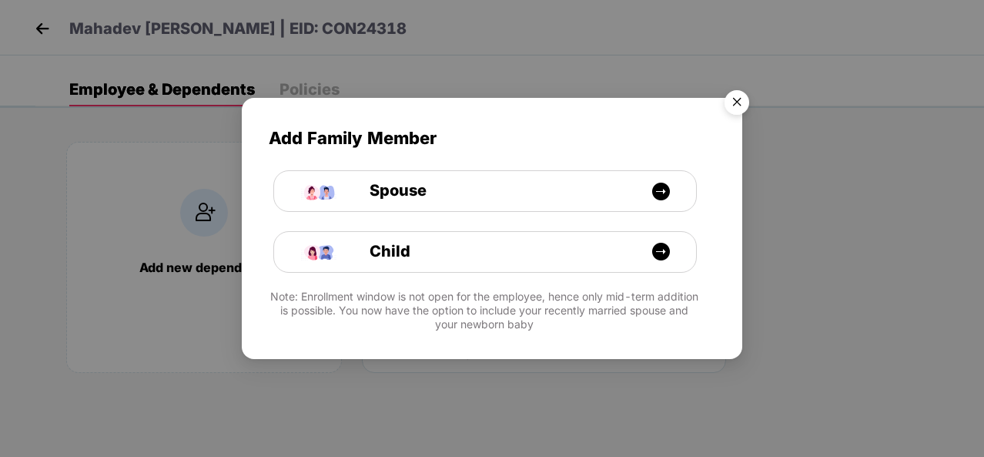
click at [738, 105] on img "Close" at bounding box center [736, 104] width 43 height 43
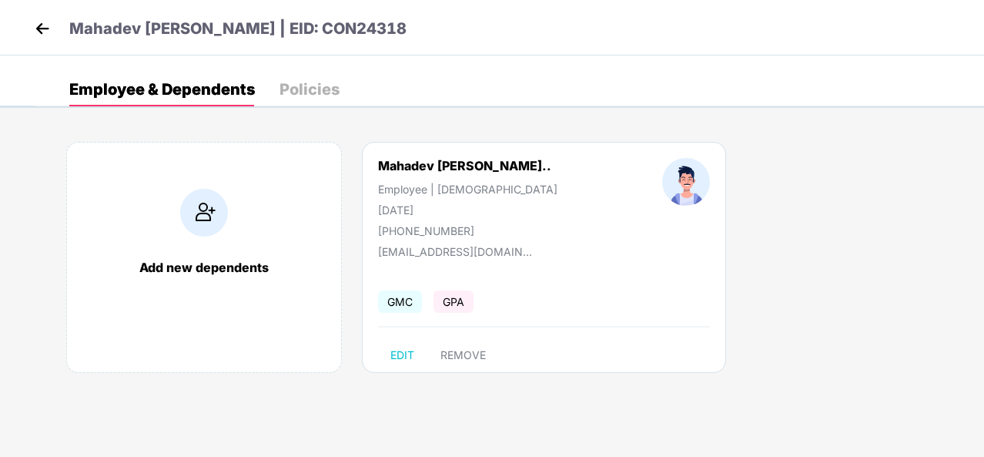
click at [310, 87] on div "Policies" at bounding box center [309, 89] width 60 height 15
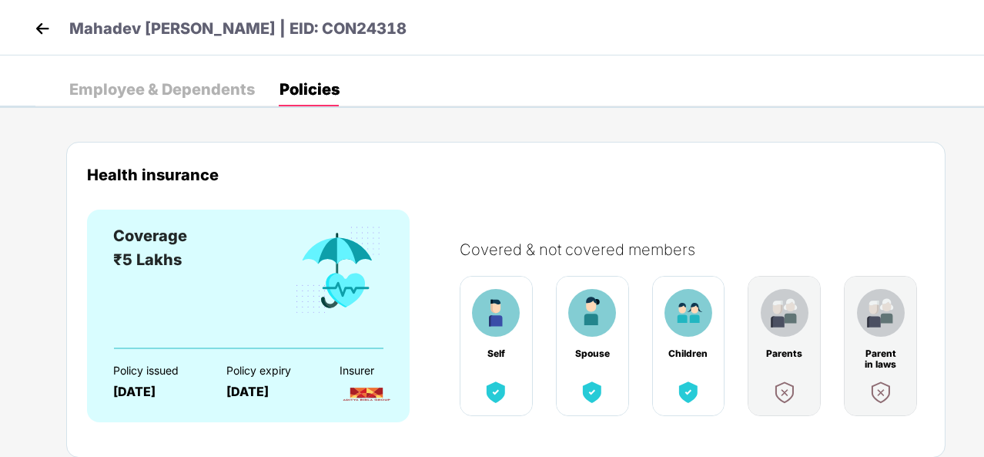
click at [42, 25] on img at bounding box center [42, 28] width 23 height 23
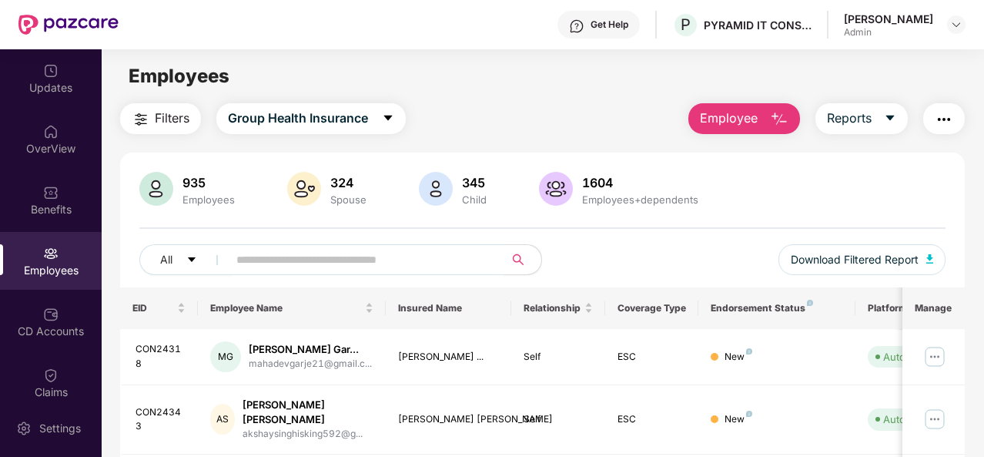
click at [268, 261] on input "text" at bounding box center [359, 259] width 247 height 23
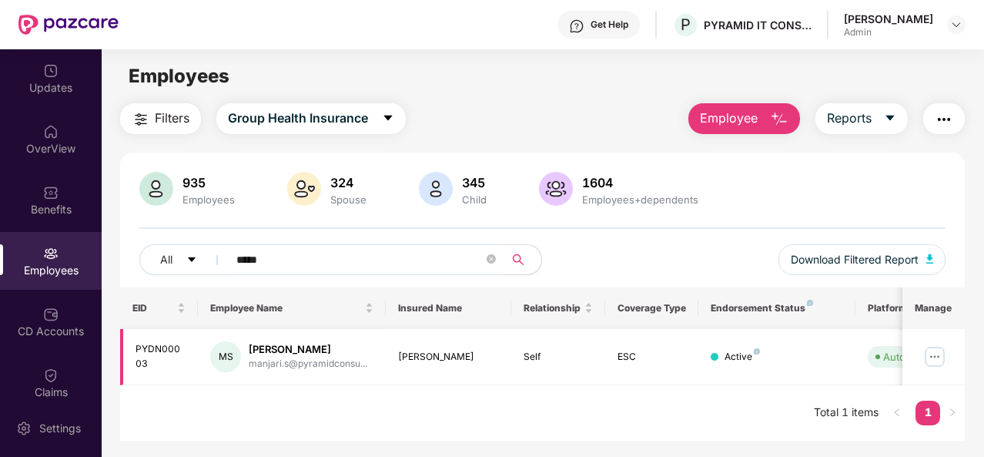
type input "*****"
click at [939, 353] on img at bounding box center [934, 356] width 25 height 25
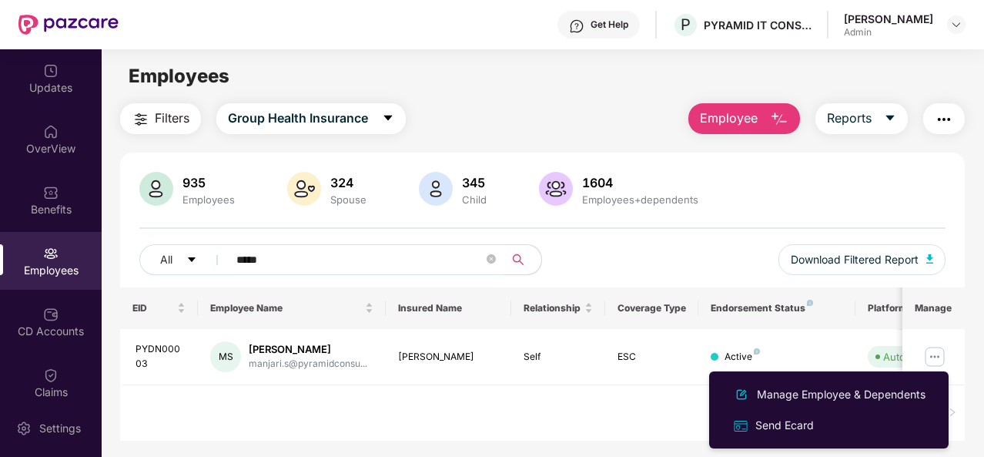
click at [756, 192] on div "935 Employees 324 Spouse 345 Child 1604 Employees+dependents" at bounding box center [542, 190] width 806 height 37
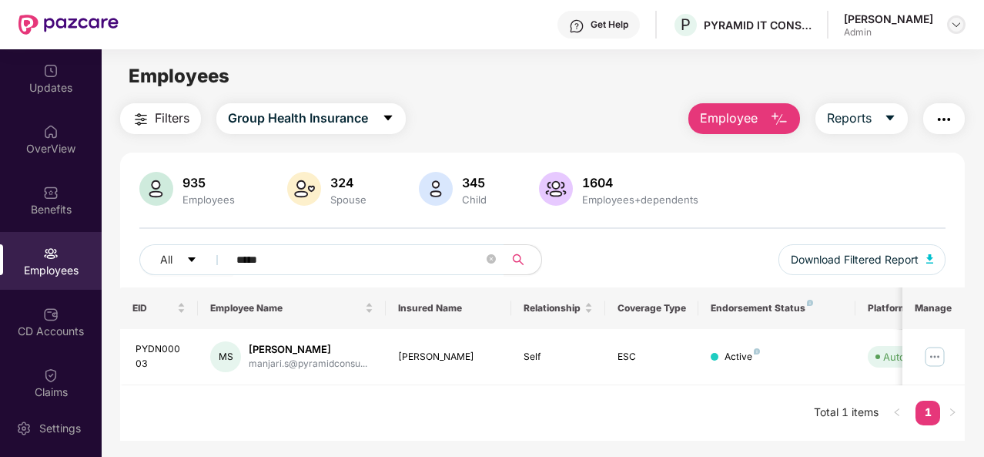
click at [962, 25] on div at bounding box center [956, 24] width 18 height 18
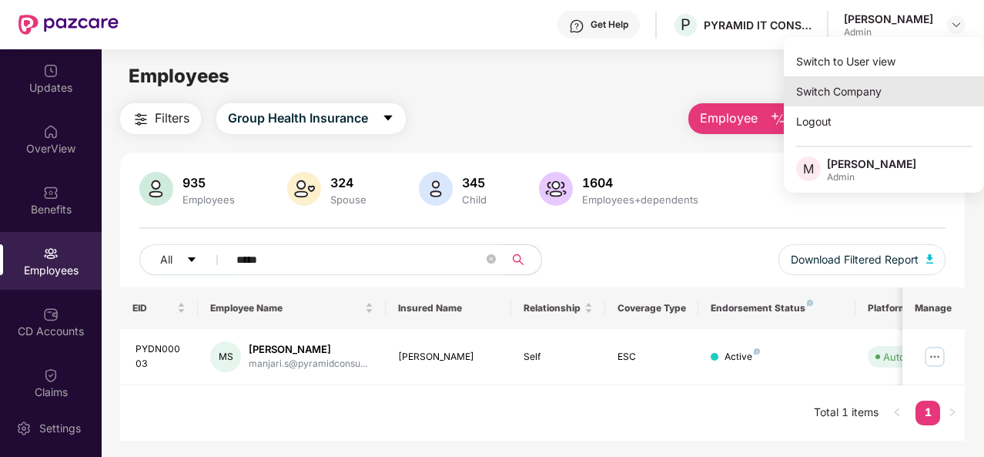
click at [873, 96] on div "Switch Company" at bounding box center [884, 91] width 200 height 30
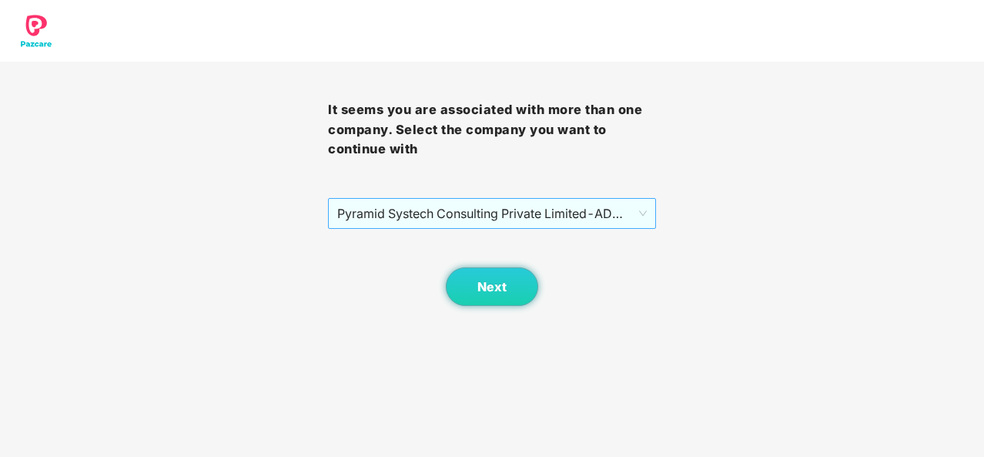
click at [601, 202] on span "Pyramid Systech Consulting Private Limited - ADMIN100 - ADMIN" at bounding box center [492, 213] width 310 height 29
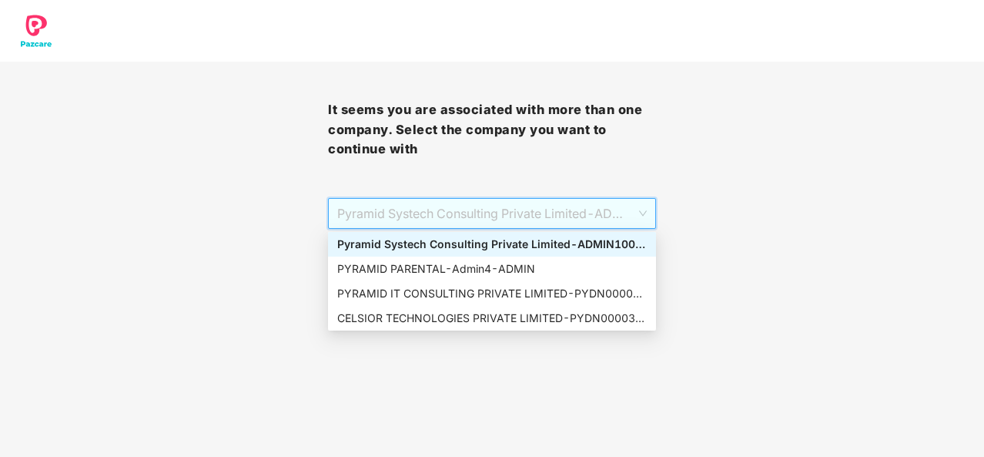
click at [757, 170] on div "It seems you are associated with more than one company. Select the company you …" at bounding box center [492, 153] width 984 height 306
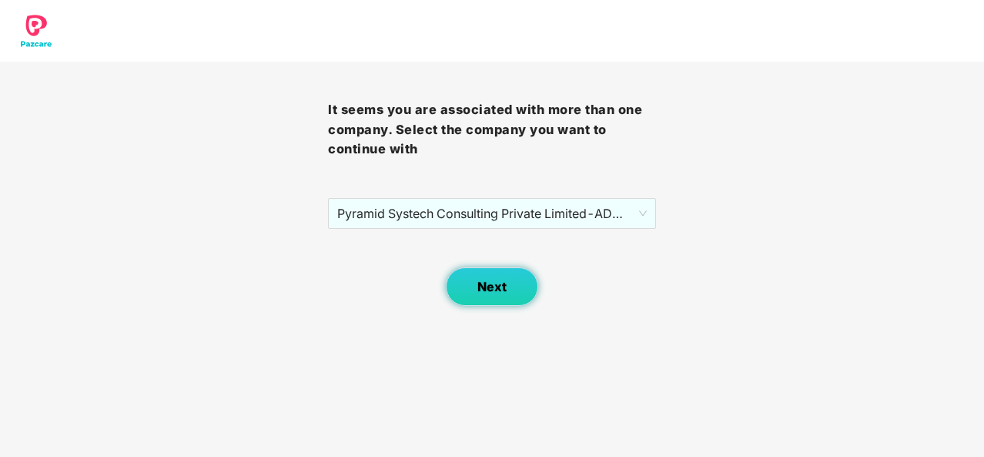
click at [485, 276] on button "Next" at bounding box center [492, 286] width 92 height 38
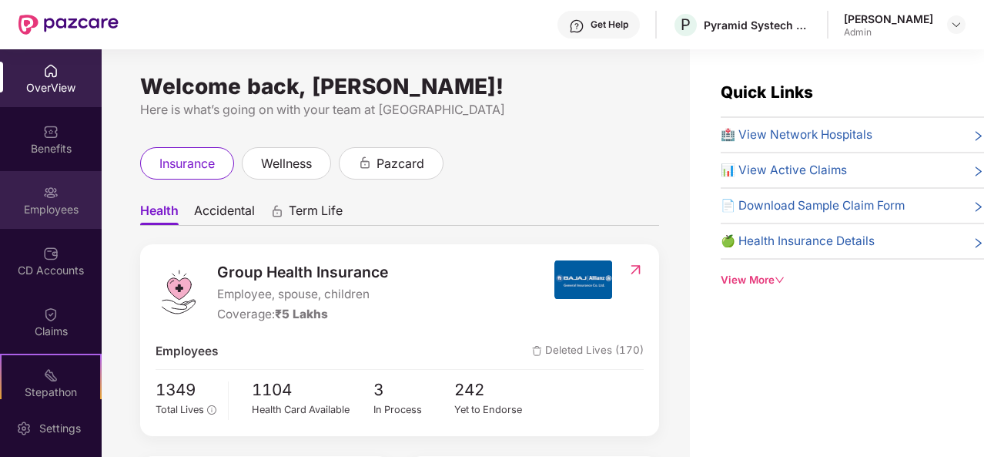
click at [34, 206] on div "Employees" at bounding box center [51, 209] width 102 height 15
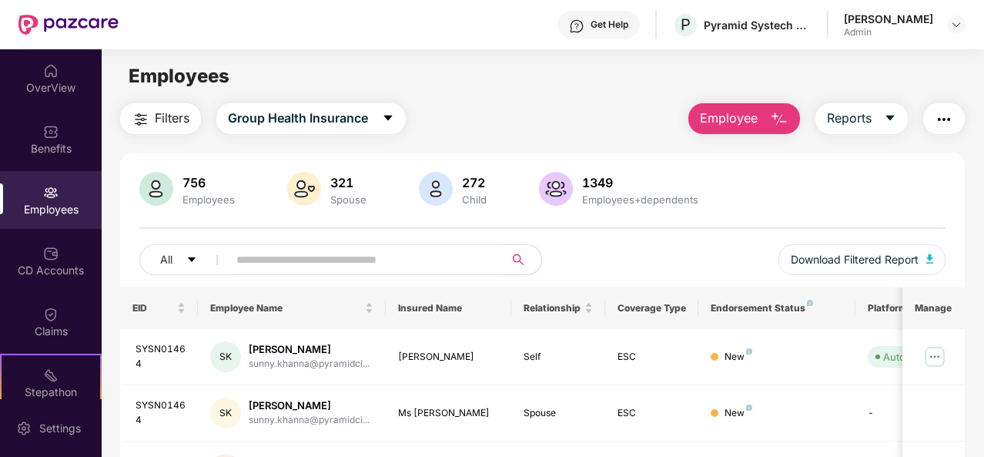
click at [34, 206] on div "Employees" at bounding box center [51, 209] width 102 height 15
click at [316, 276] on div "All Download Filtered Report" at bounding box center [542, 265] width 806 height 43
click at [316, 270] on span at bounding box center [361, 259] width 286 height 31
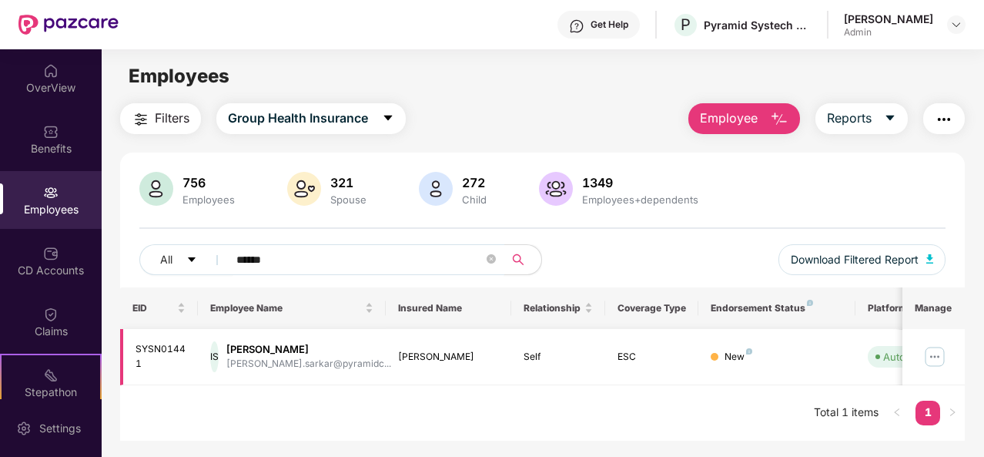
type input "******"
click at [936, 353] on img at bounding box center [934, 356] width 25 height 25
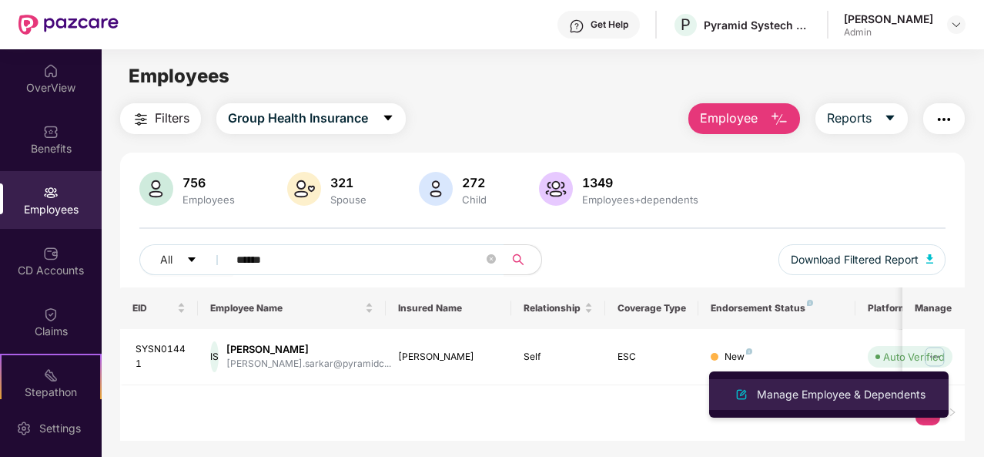
click at [825, 390] on div "Manage Employee & Dependents" at bounding box center [841, 394] width 175 height 17
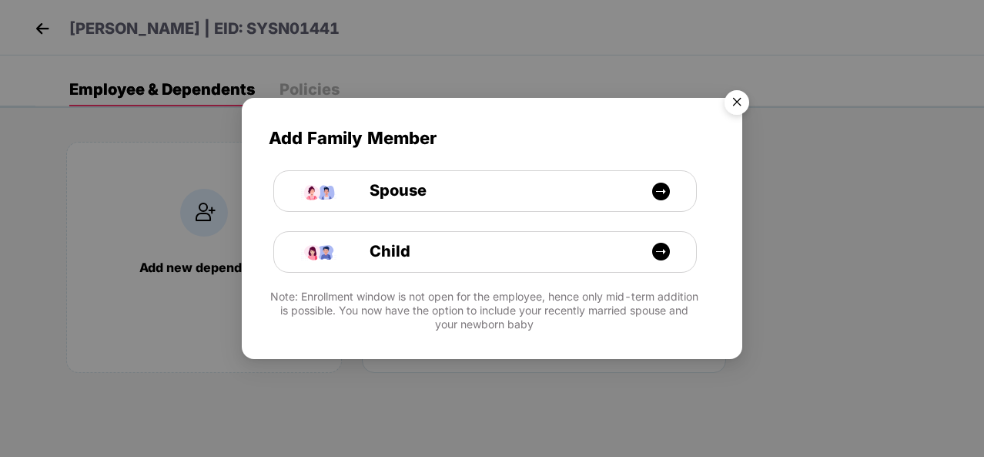
click at [740, 98] on img "Close" at bounding box center [736, 104] width 43 height 43
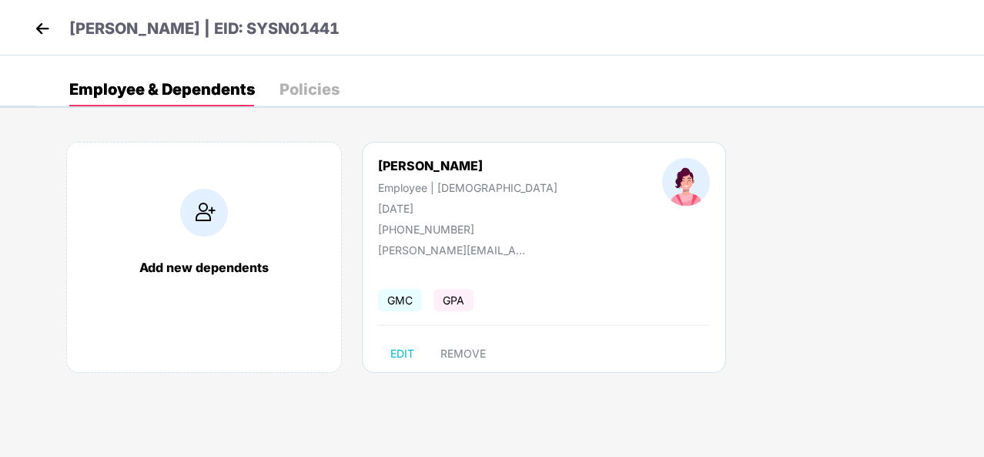
click at [42, 28] on img at bounding box center [42, 28] width 23 height 23
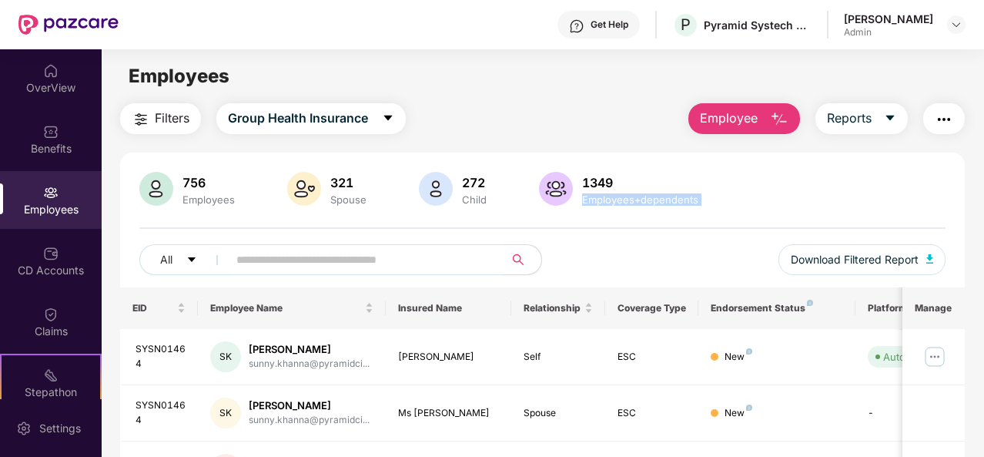
drag, startPoint x: 984, startPoint y: 202, endPoint x: 982, endPoint y: 255, distance: 52.4
click at [982, 255] on div "OverView Benefits Employees CD Accounts Claims Stepathon New Challenge Endorsem…" at bounding box center [492, 252] width 984 height 407
click at [872, 221] on div "756 Employees 321 Spouse 272 Child 1349 Employees+dependents All Download Filte…" at bounding box center [542, 229] width 845 height 115
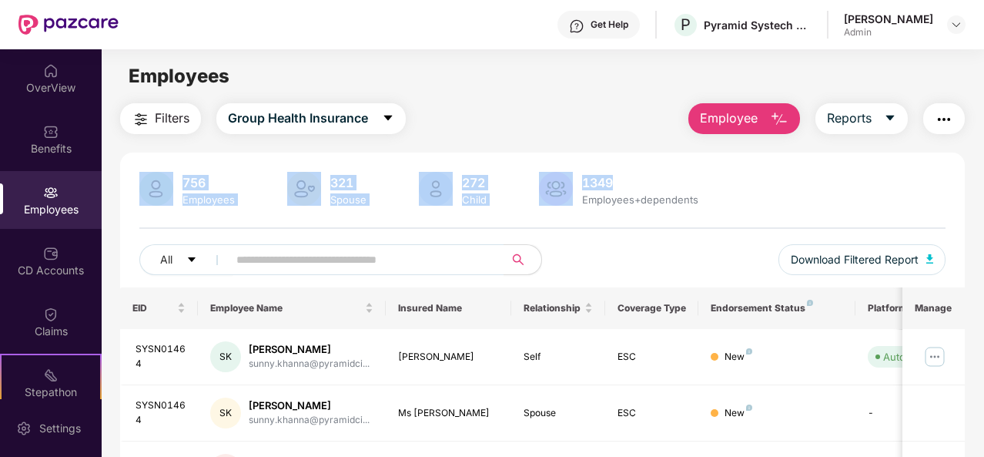
drag, startPoint x: 982, startPoint y: 92, endPoint x: 985, endPoint y: 182, distance: 90.9
click at [983, 182] on html "Get Help P Pyramid Systech Consulting Private Limited [PERSON_NAME] Admin OverV…" at bounding box center [492, 228] width 984 height 457
click at [778, 180] on div "756 Employees 321 Spouse 272 Child 1349 Employees+dependents" at bounding box center [542, 190] width 806 height 37
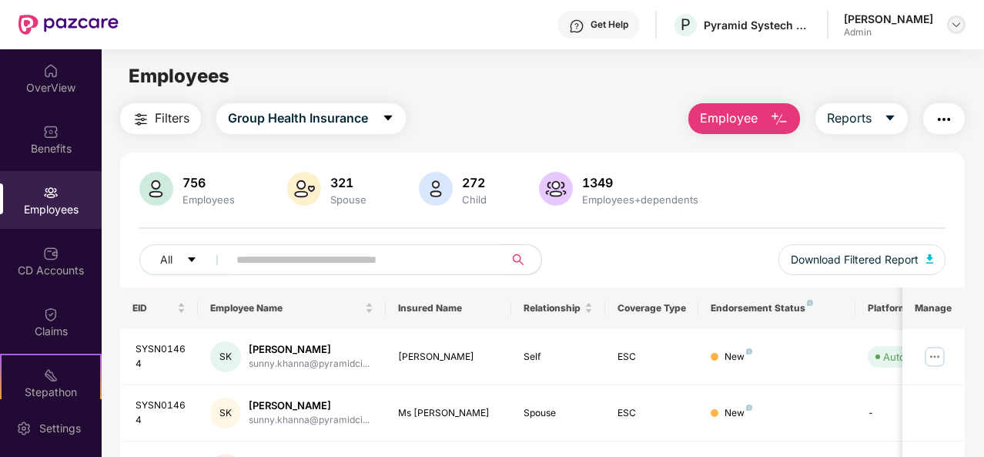
click at [953, 16] on div at bounding box center [956, 24] width 18 height 18
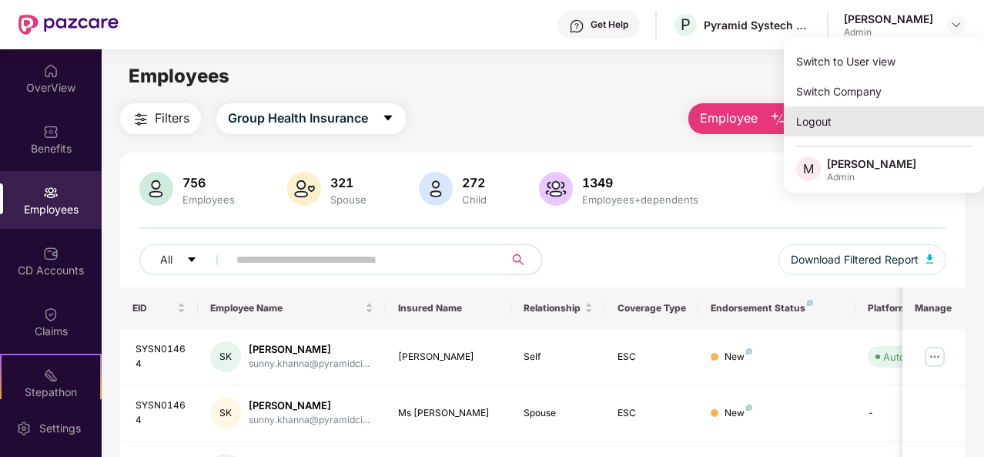
click at [815, 115] on div "Logout" at bounding box center [884, 121] width 200 height 30
